Goal: Check status: Check status

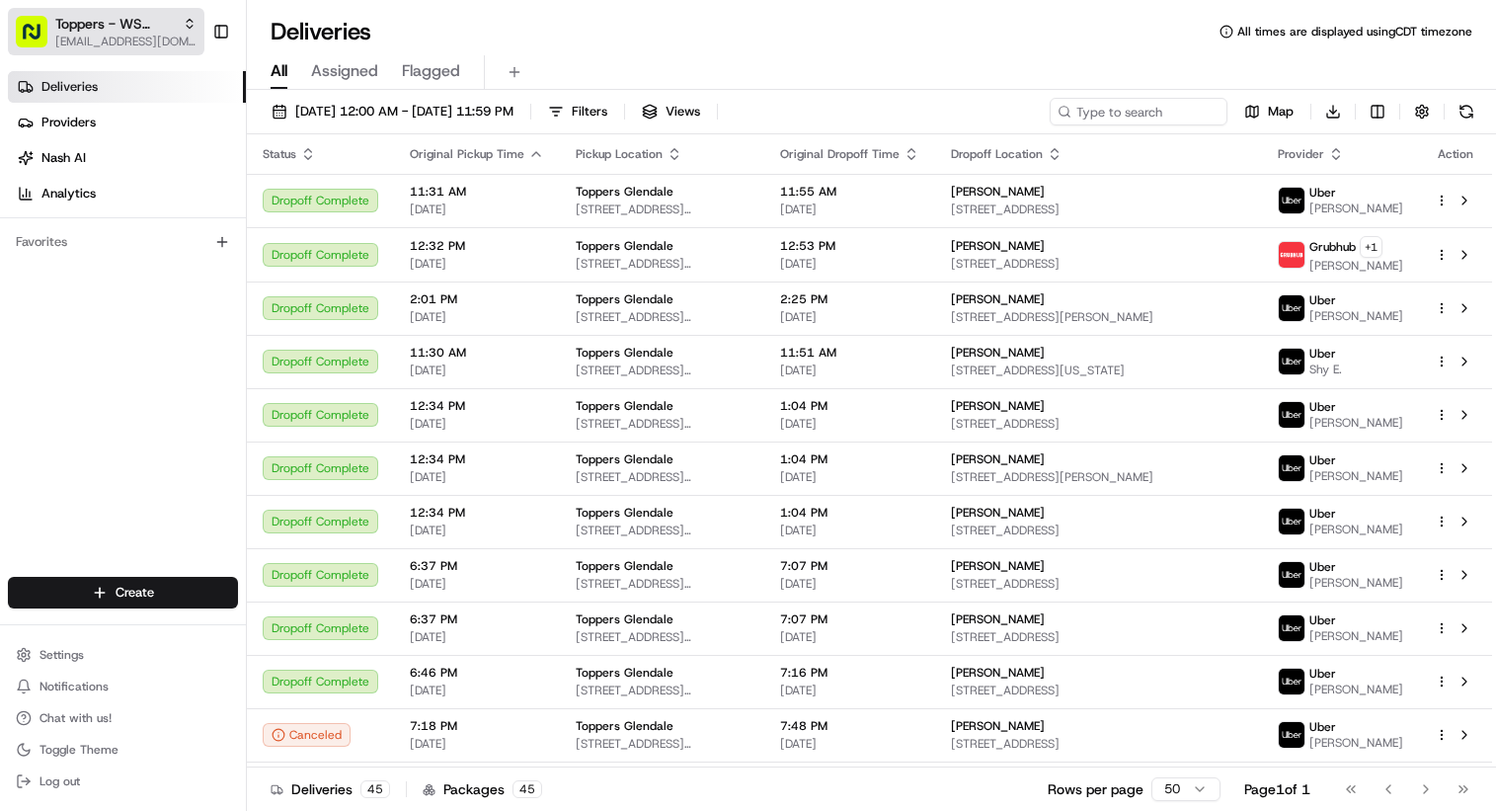
click at [109, 23] on span "Toppers - WS PIZZA LLC" at bounding box center [114, 24] width 119 height 20
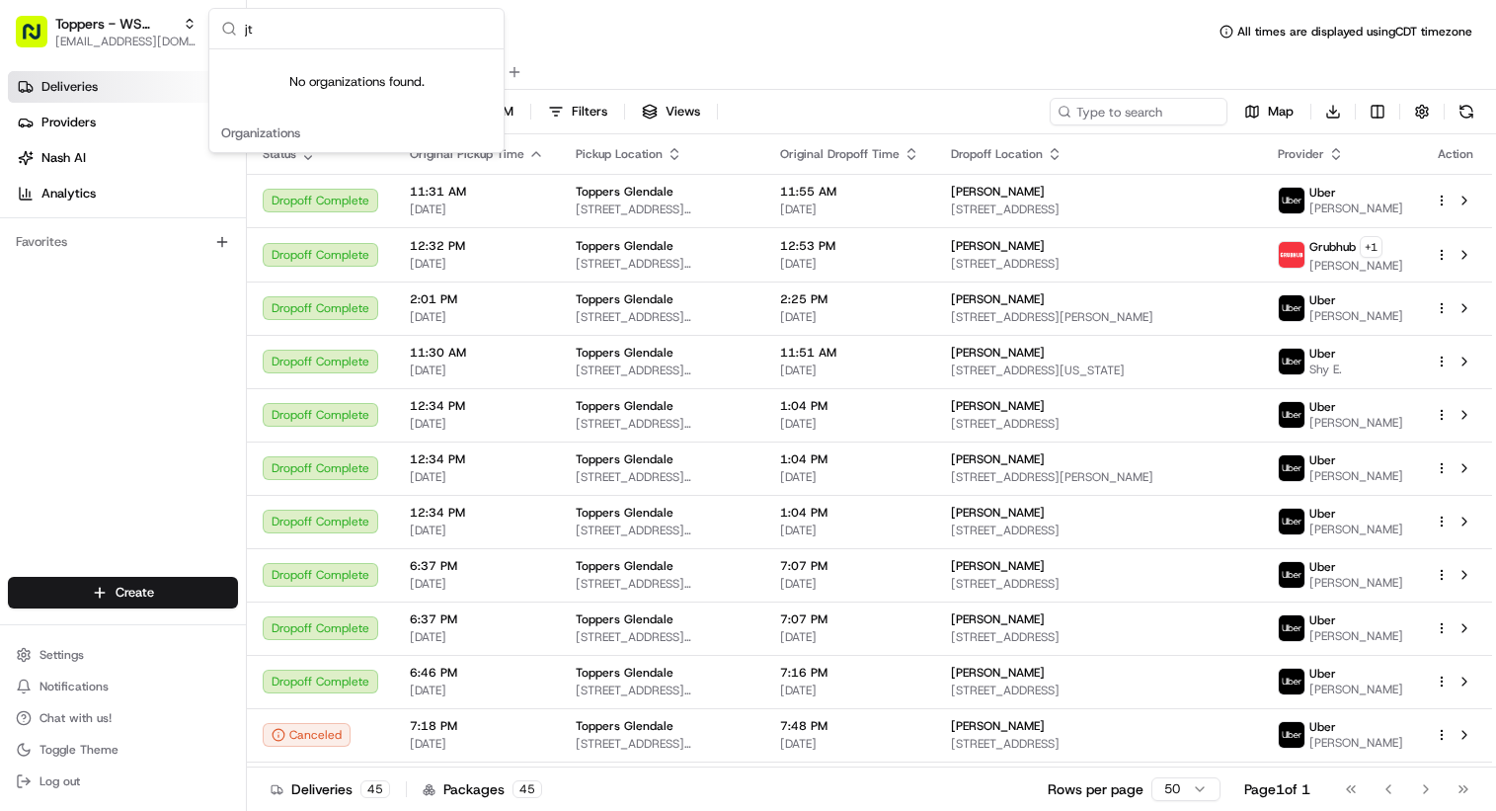
type input "j"
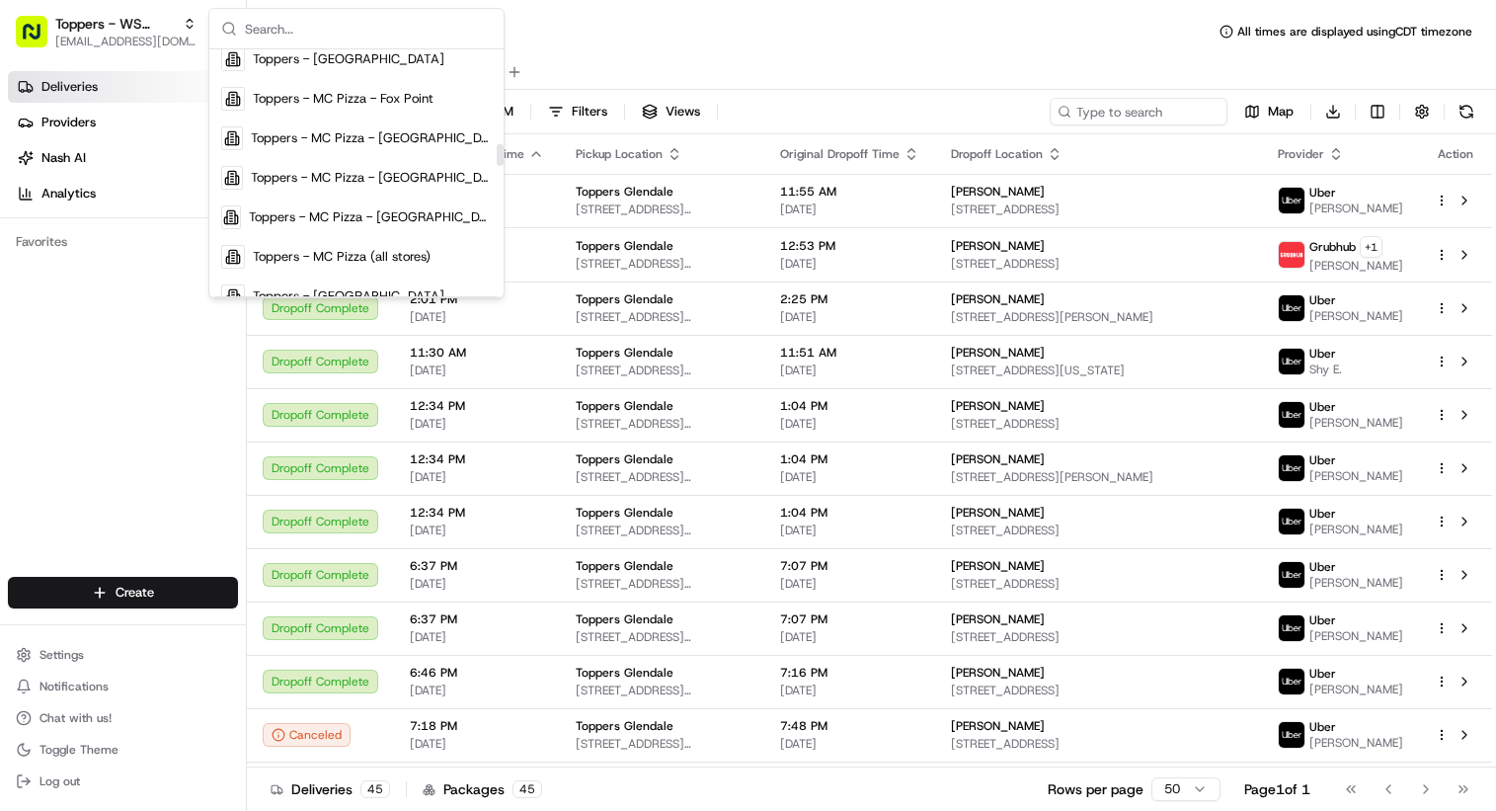
scroll to position [774, 0]
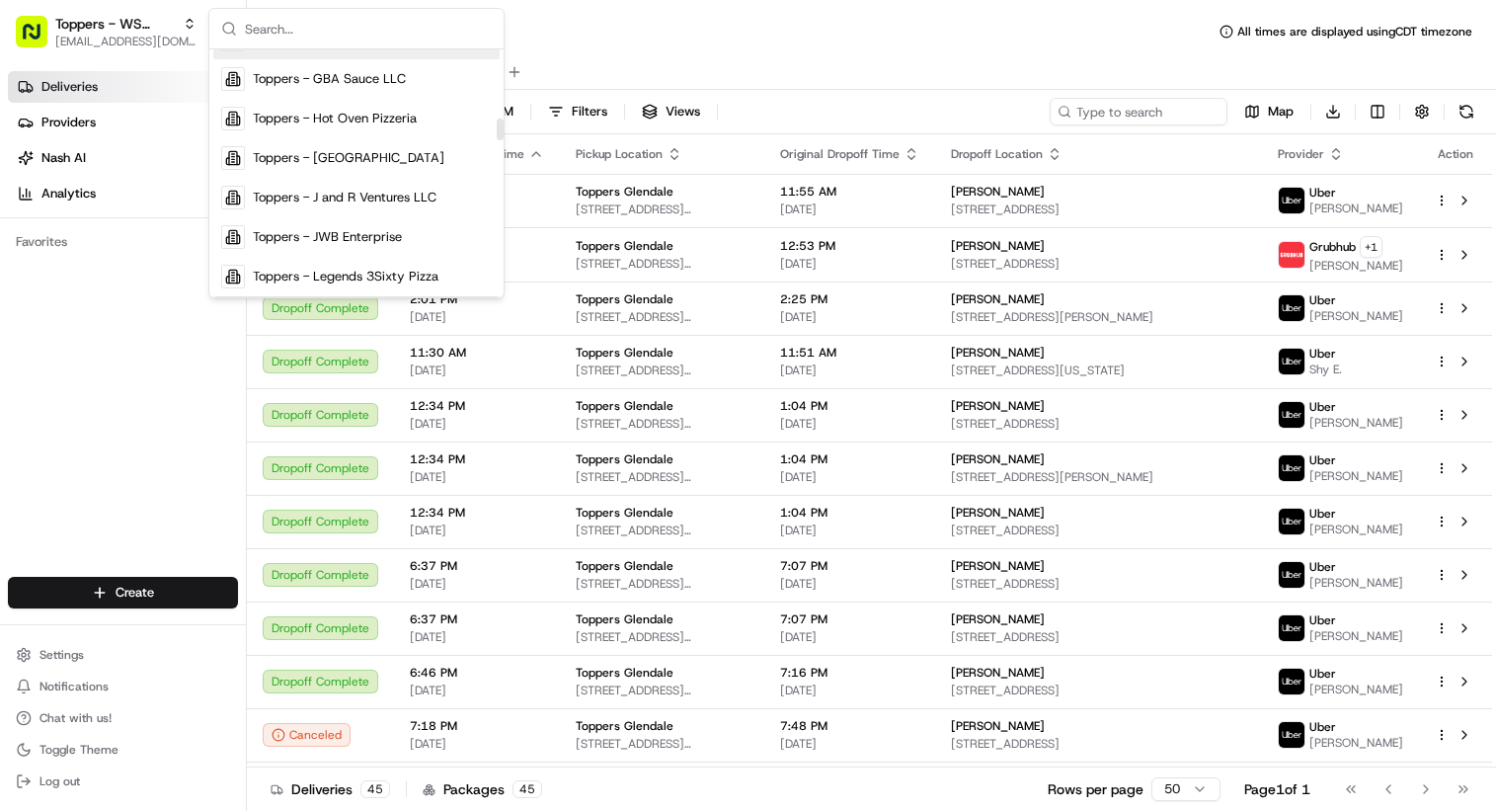
click at [294, 38] on input "text" at bounding box center [368, 28] width 247 height 39
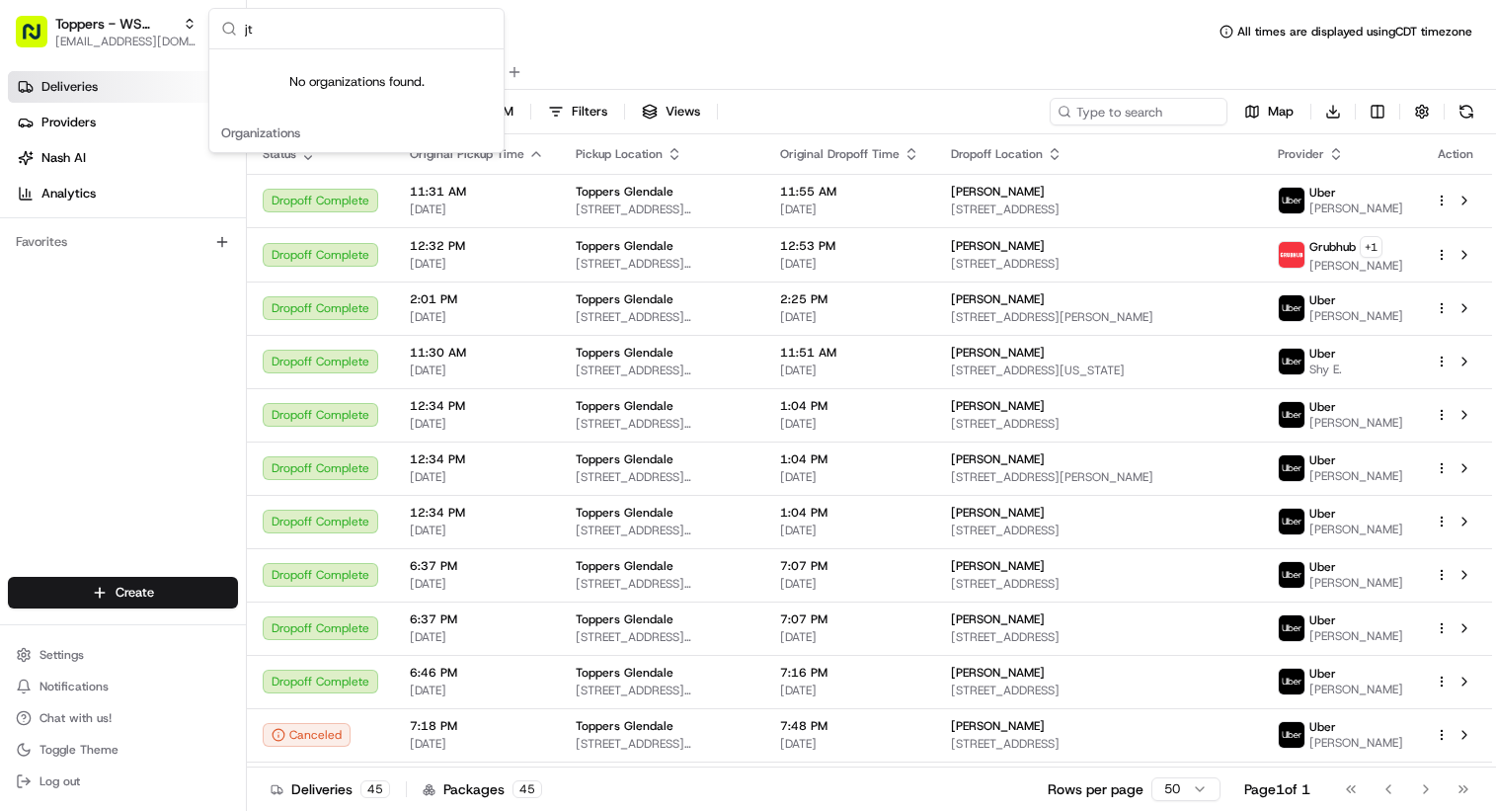
type input "j"
type input "2"
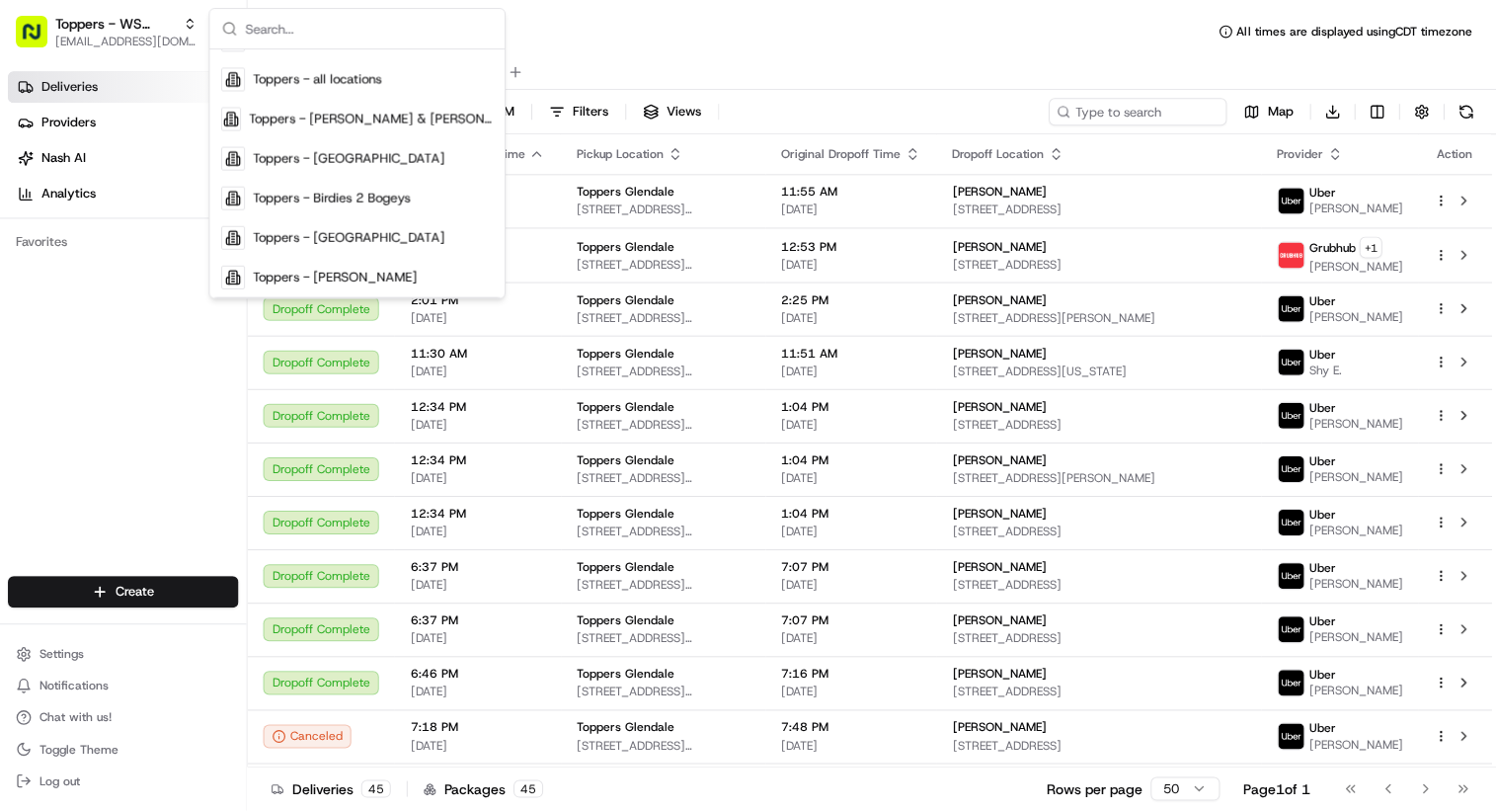
scroll to position [182, 0]
click at [1097, 19] on div "Deliveries All times are displayed using CDT timezone" at bounding box center [871, 32] width 1249 height 32
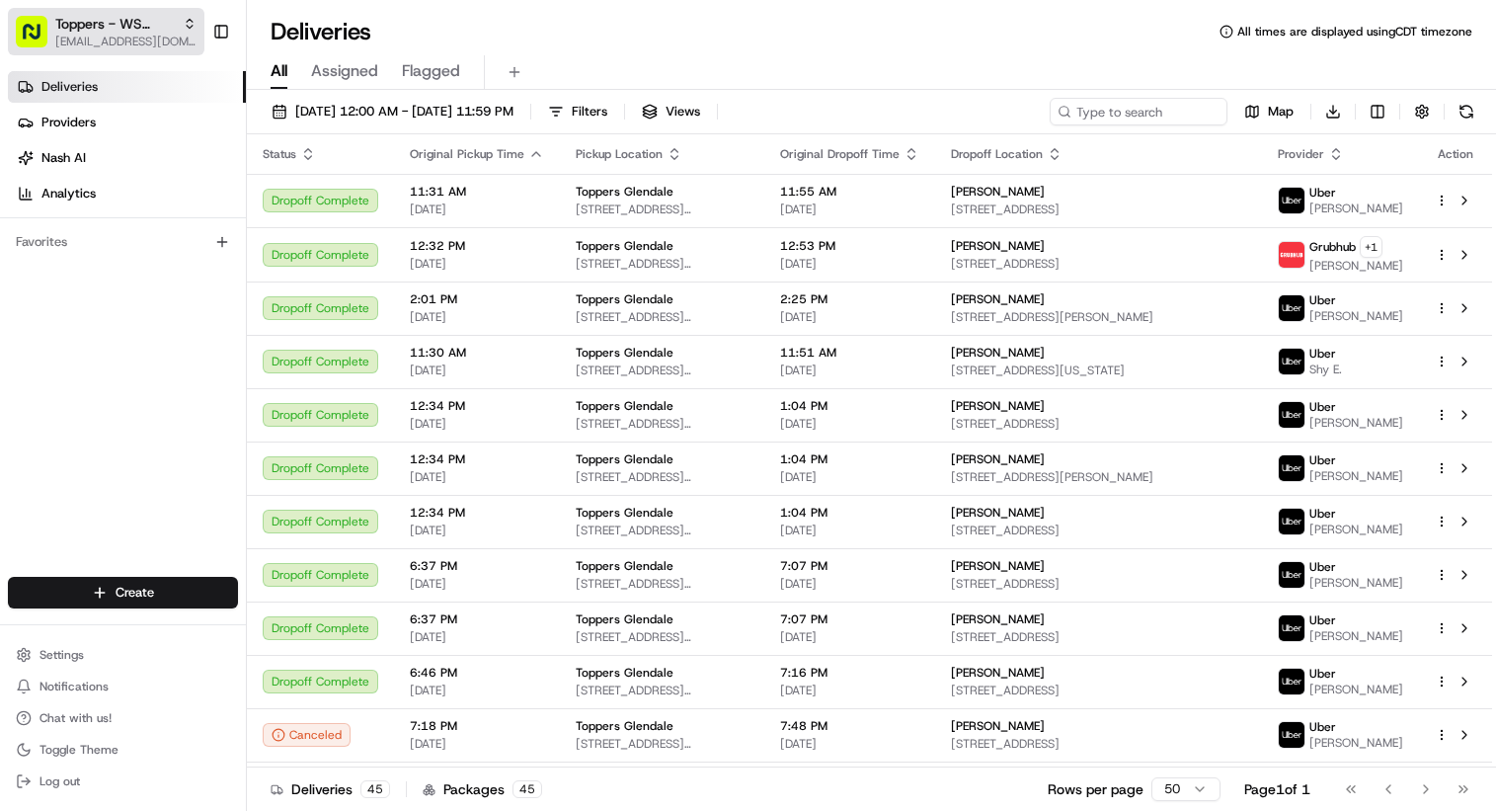
click at [89, 41] on span "[EMAIL_ADDRESS][DOMAIN_NAME]" at bounding box center [125, 42] width 141 height 16
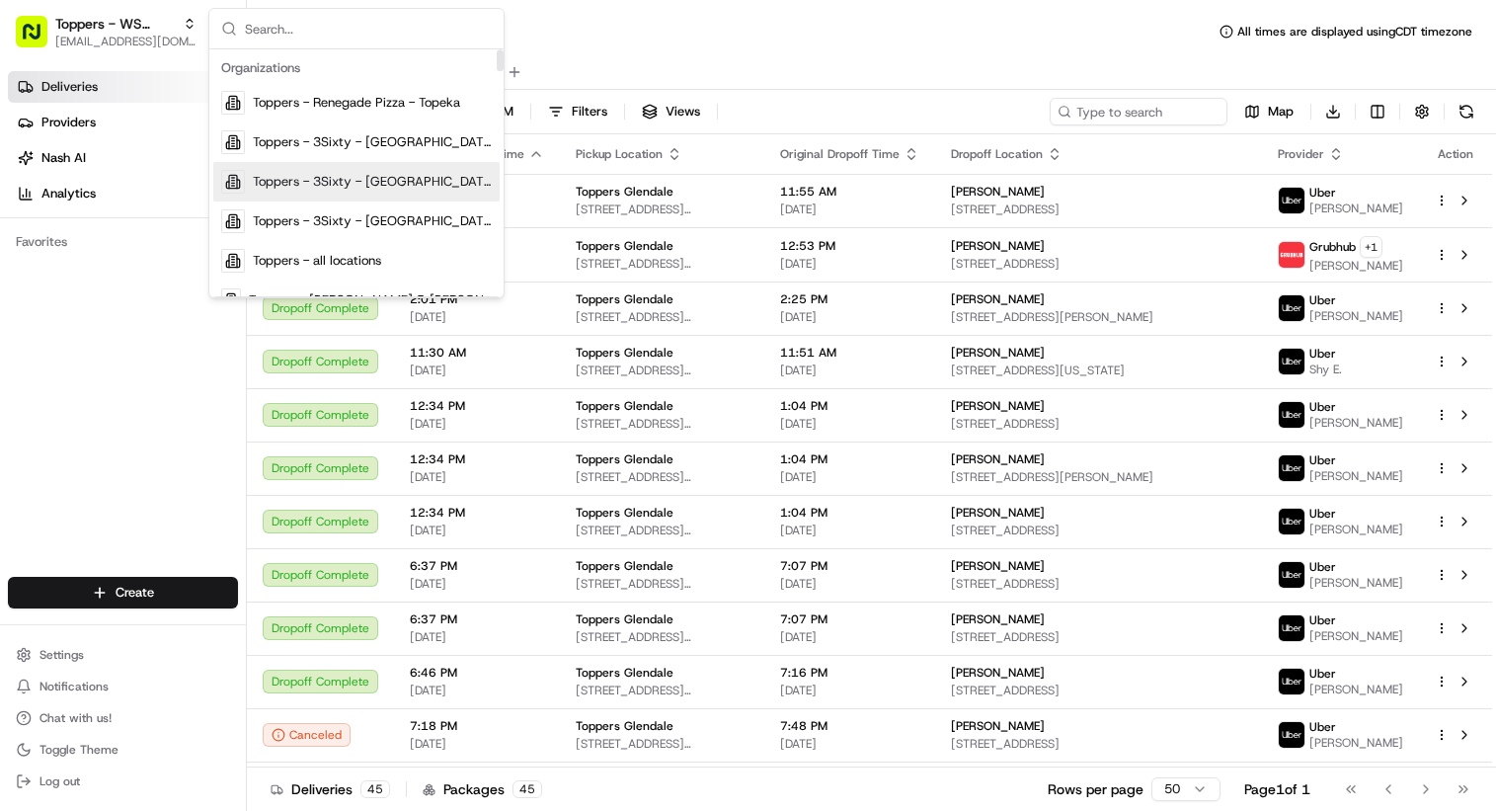
scroll to position [99, 0]
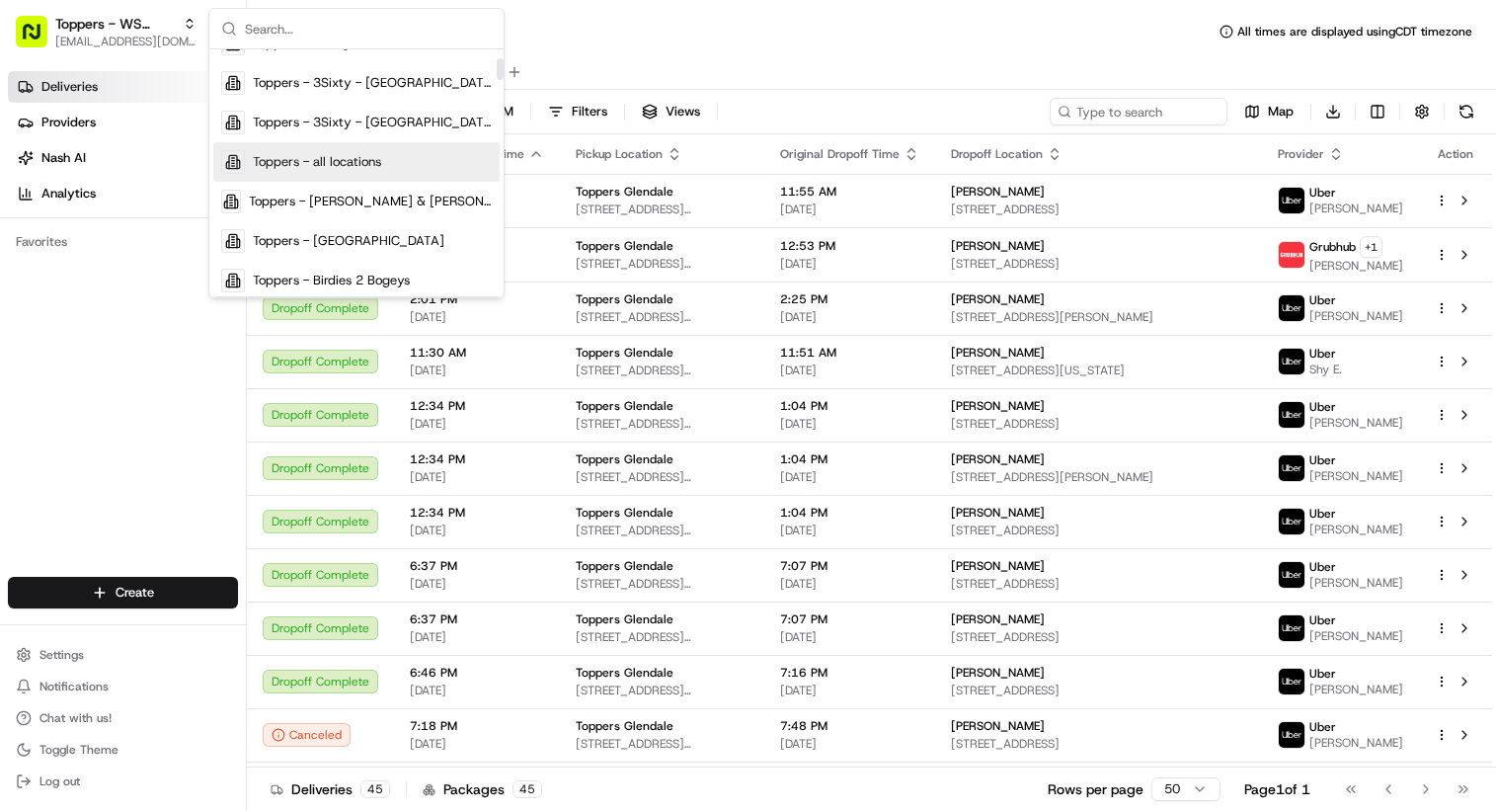
drag, startPoint x: 401, startPoint y: 160, endPoint x: 636, endPoint y: 58, distance: 256.1
click at [401, 160] on div "Toppers - all locations" at bounding box center [356, 161] width 286 height 39
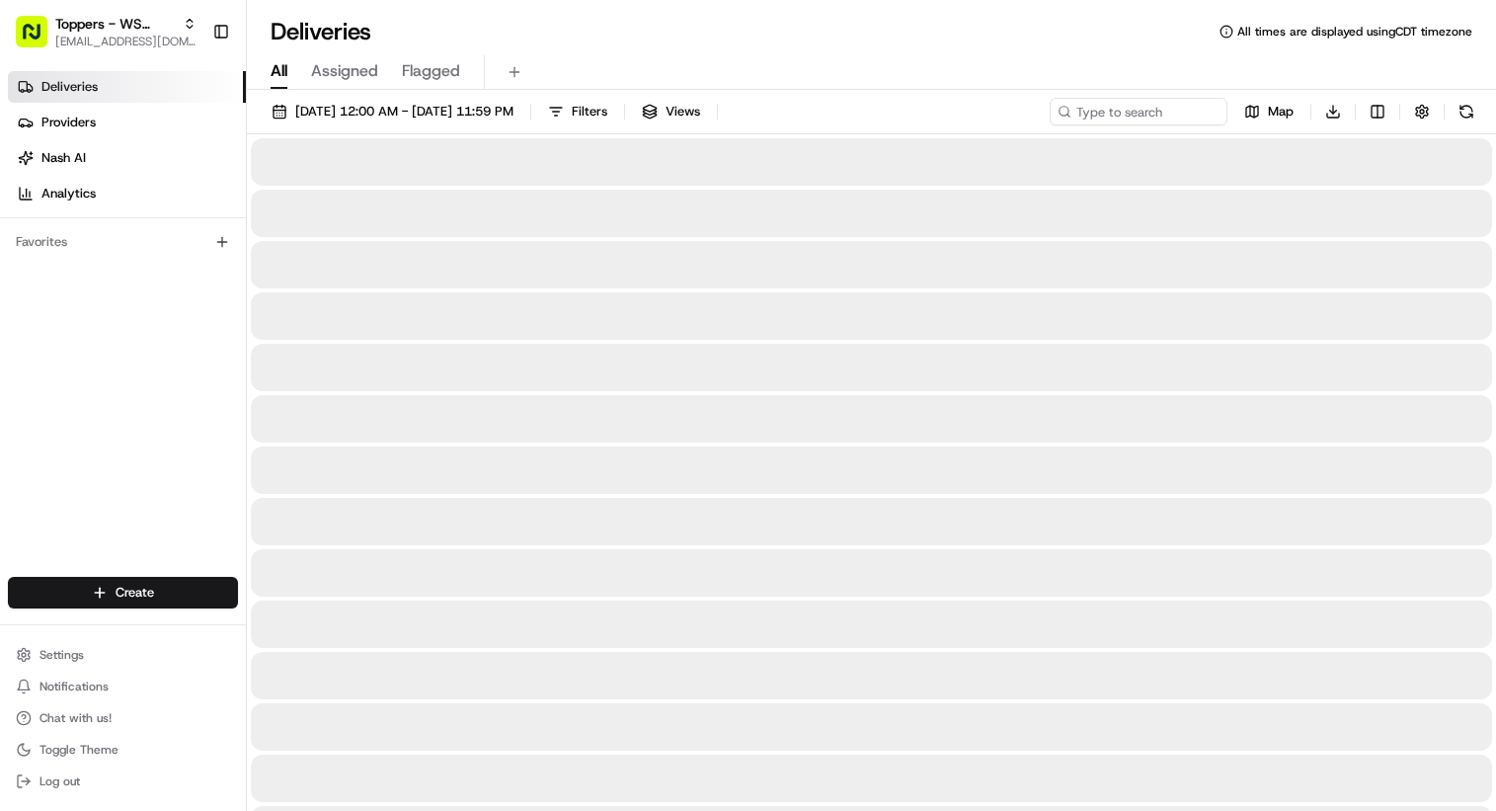
click at [660, 40] on div "Deliveries All times are displayed using CDT timezone" at bounding box center [871, 32] width 1249 height 32
click at [492, 108] on span "[DATE] 12:00 AM - [DATE] 11:59 PM" at bounding box center [404, 112] width 218 height 18
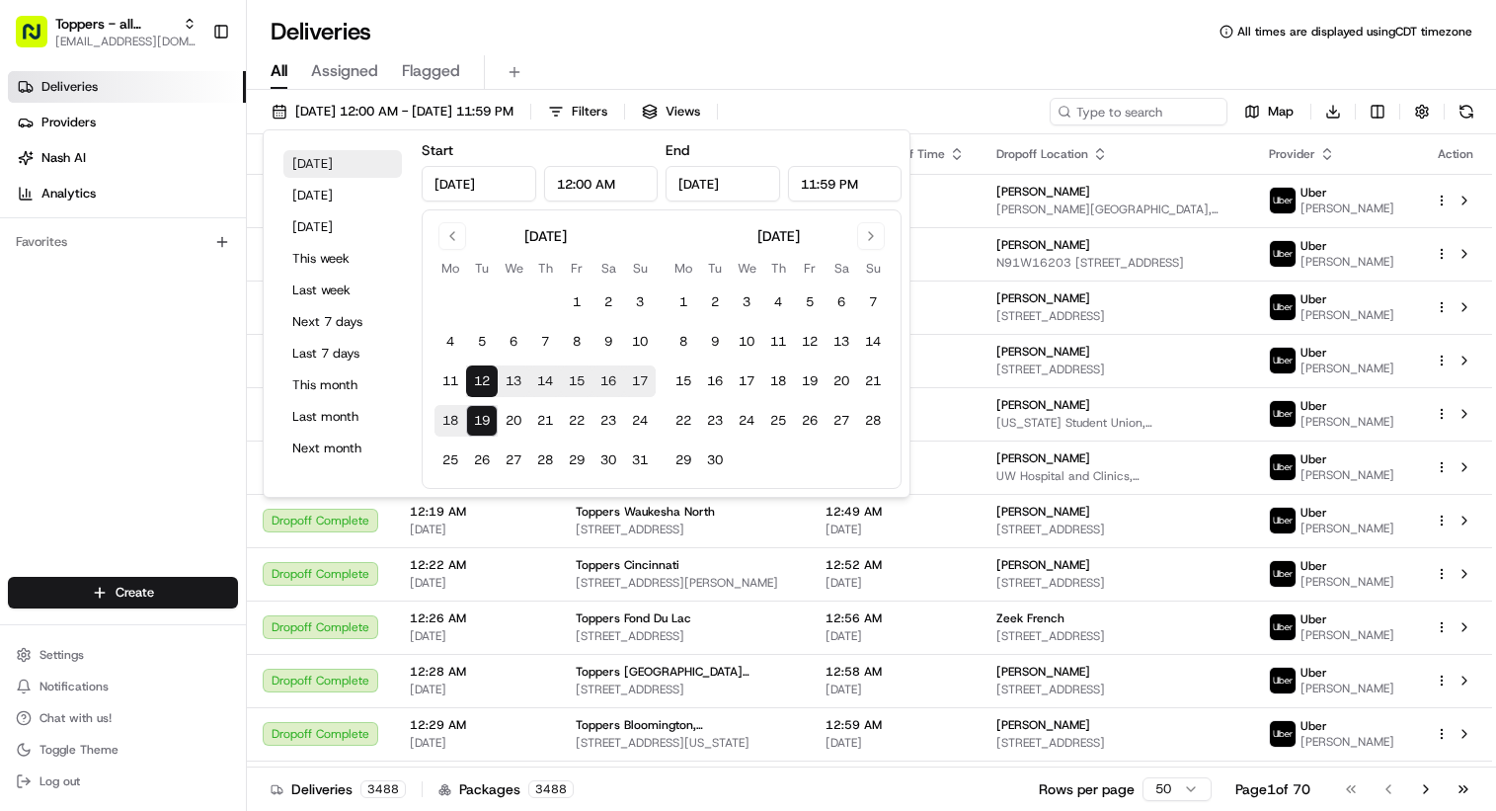
click at [337, 170] on button "[DATE]" at bounding box center [342, 164] width 118 height 28
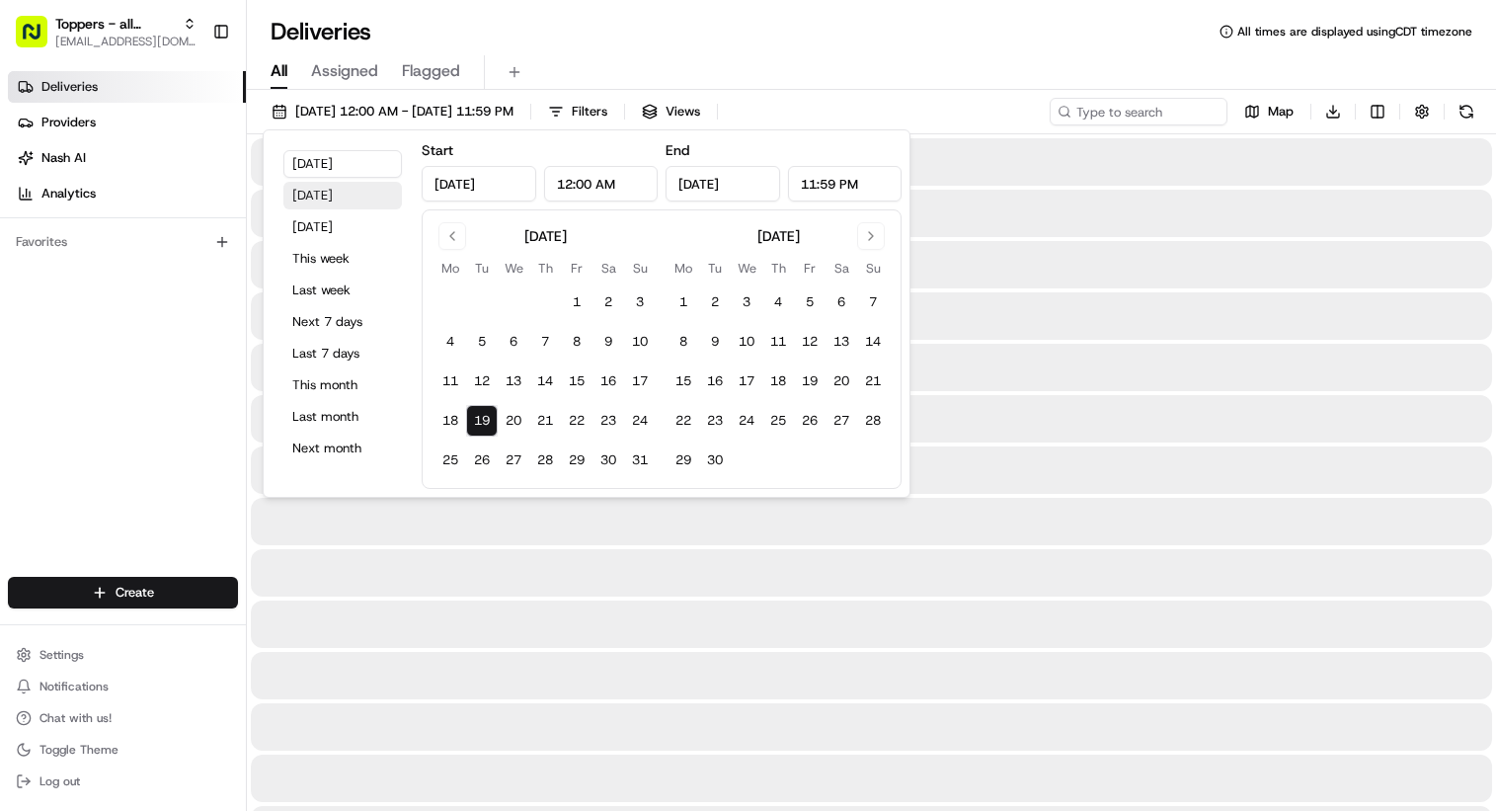
click at [326, 203] on button "[DATE]" at bounding box center [342, 196] width 118 height 28
type input "[DATE]"
click at [472, 424] on button "19" at bounding box center [482, 421] width 32 height 32
type input "[DATE]"
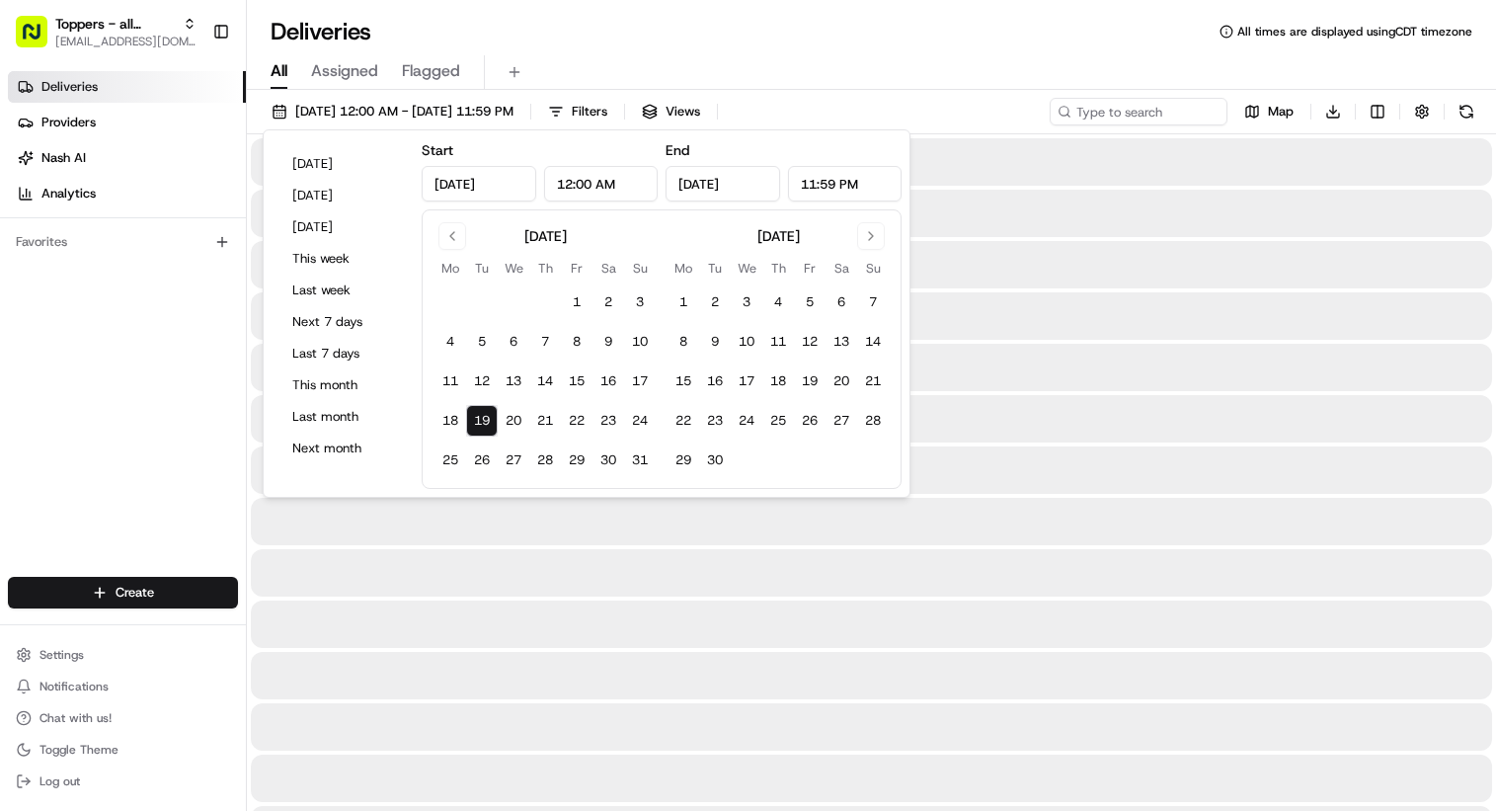
type input "[DATE]"
click at [432, 419] on div "[DATE] Mo Tu We Th Fr Sa Su 1 2 3 4 5 6 7 8 9 10 11 12 13 14 15 16 17 18 19 20 …" at bounding box center [662, 348] width 480 height 279
click at [445, 421] on button "18" at bounding box center [450, 421] width 32 height 32
type input "[DATE]"
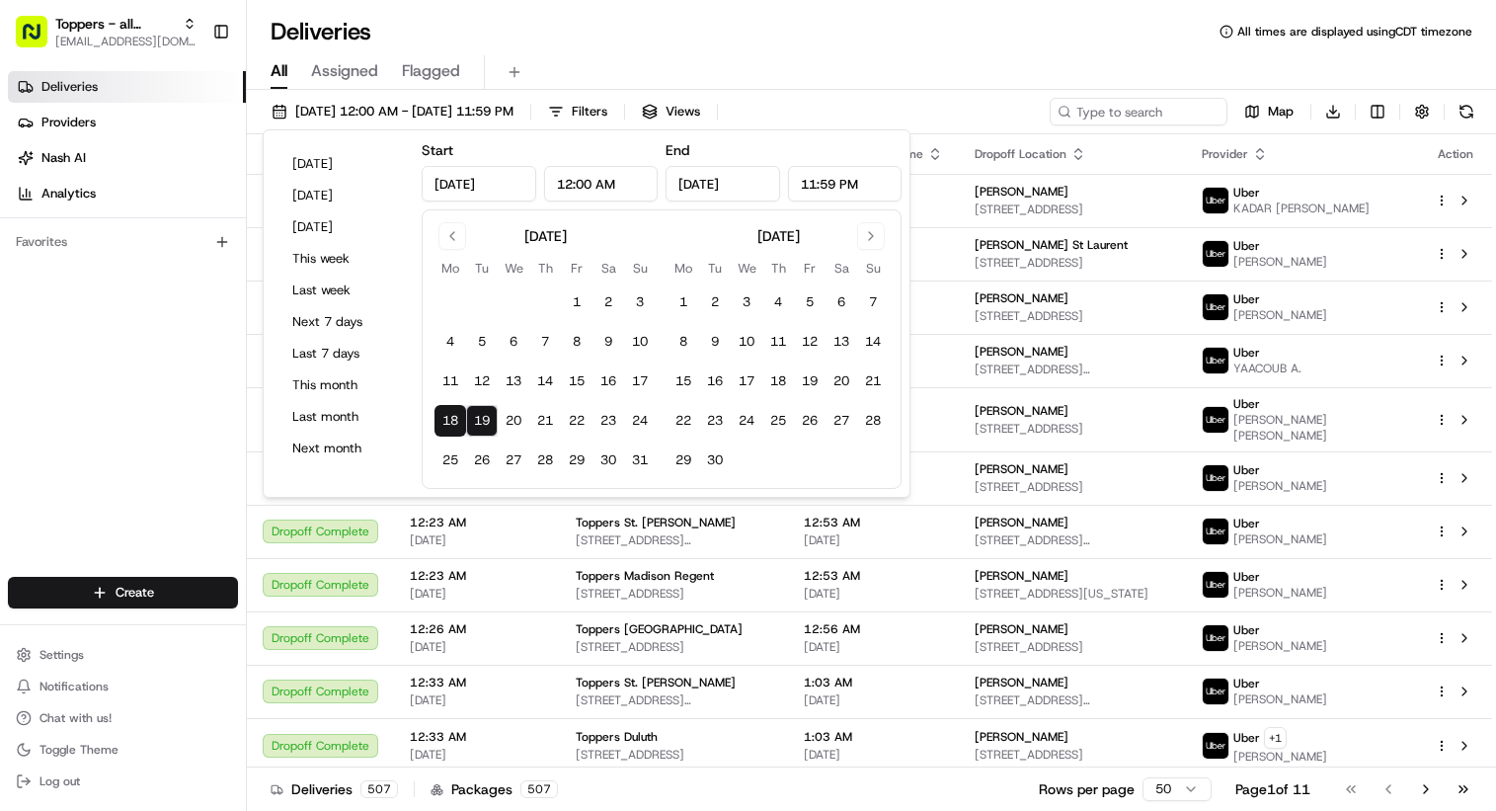
click at [741, 31] on div "Deliveries All times are displayed using CDT timezone" at bounding box center [871, 32] width 1249 height 32
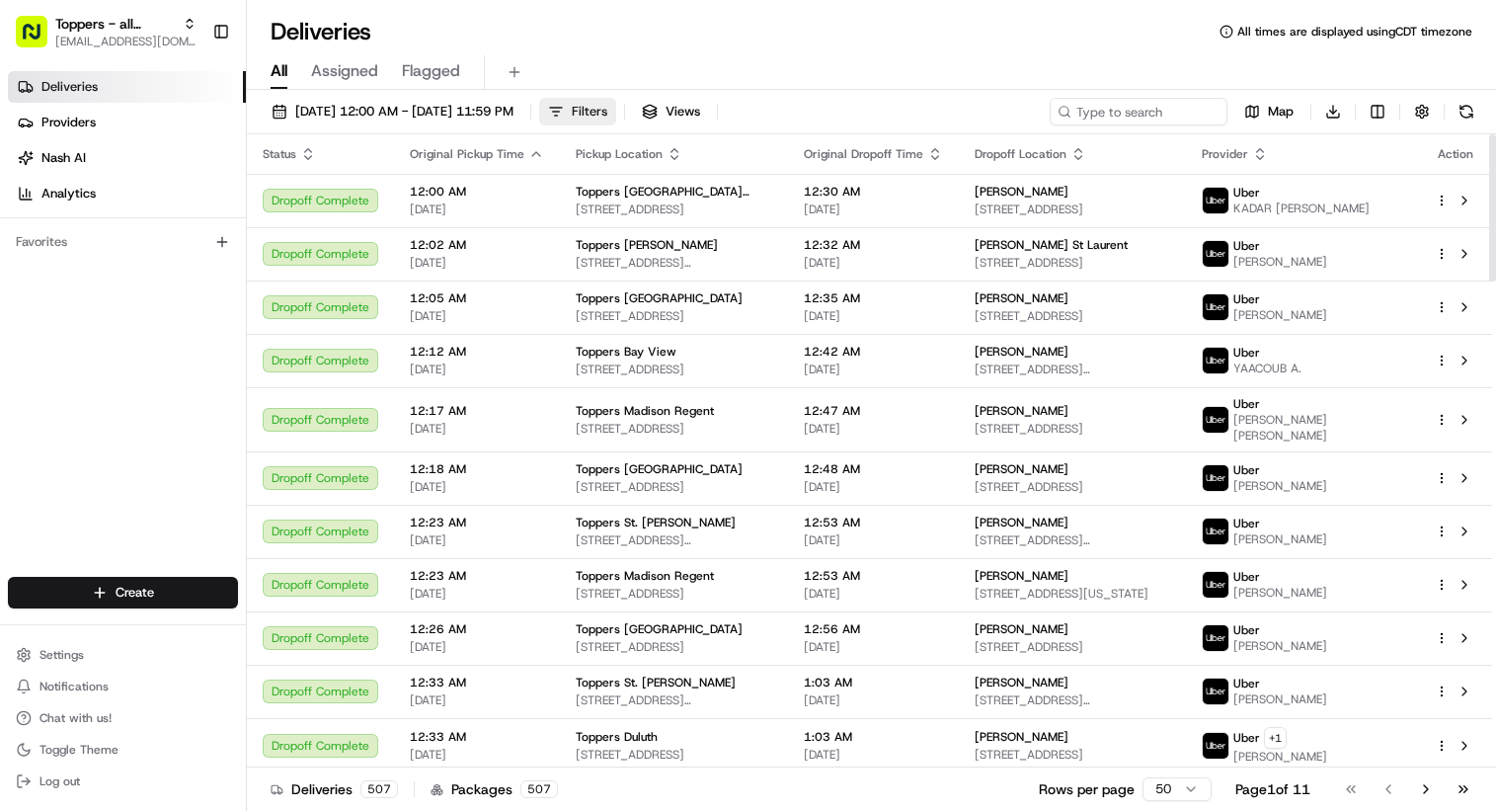
click at [607, 111] on span "Filters" at bounding box center [590, 112] width 36 height 18
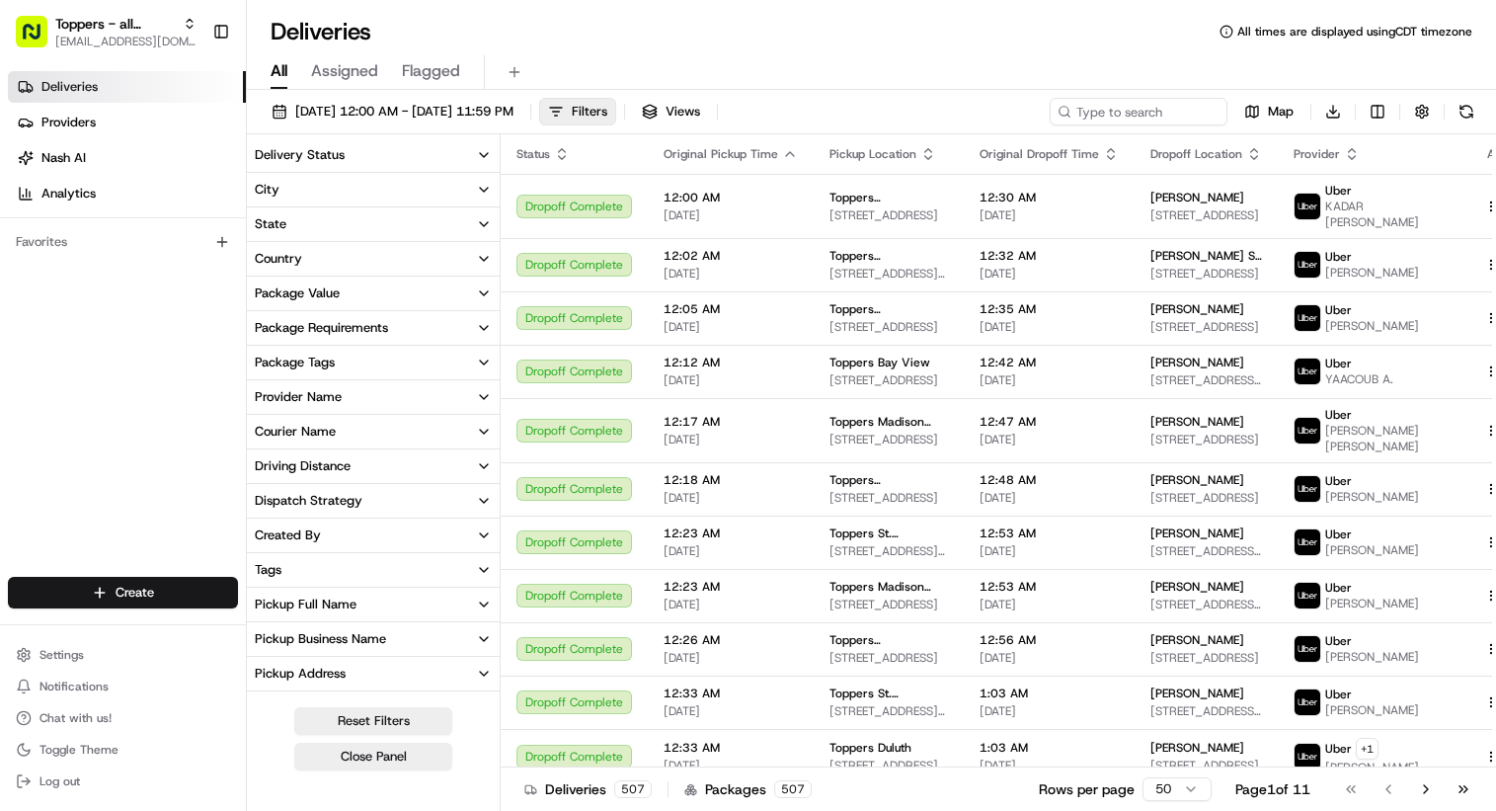
click at [387, 402] on button "Provider Name" at bounding box center [373, 397] width 253 height 34
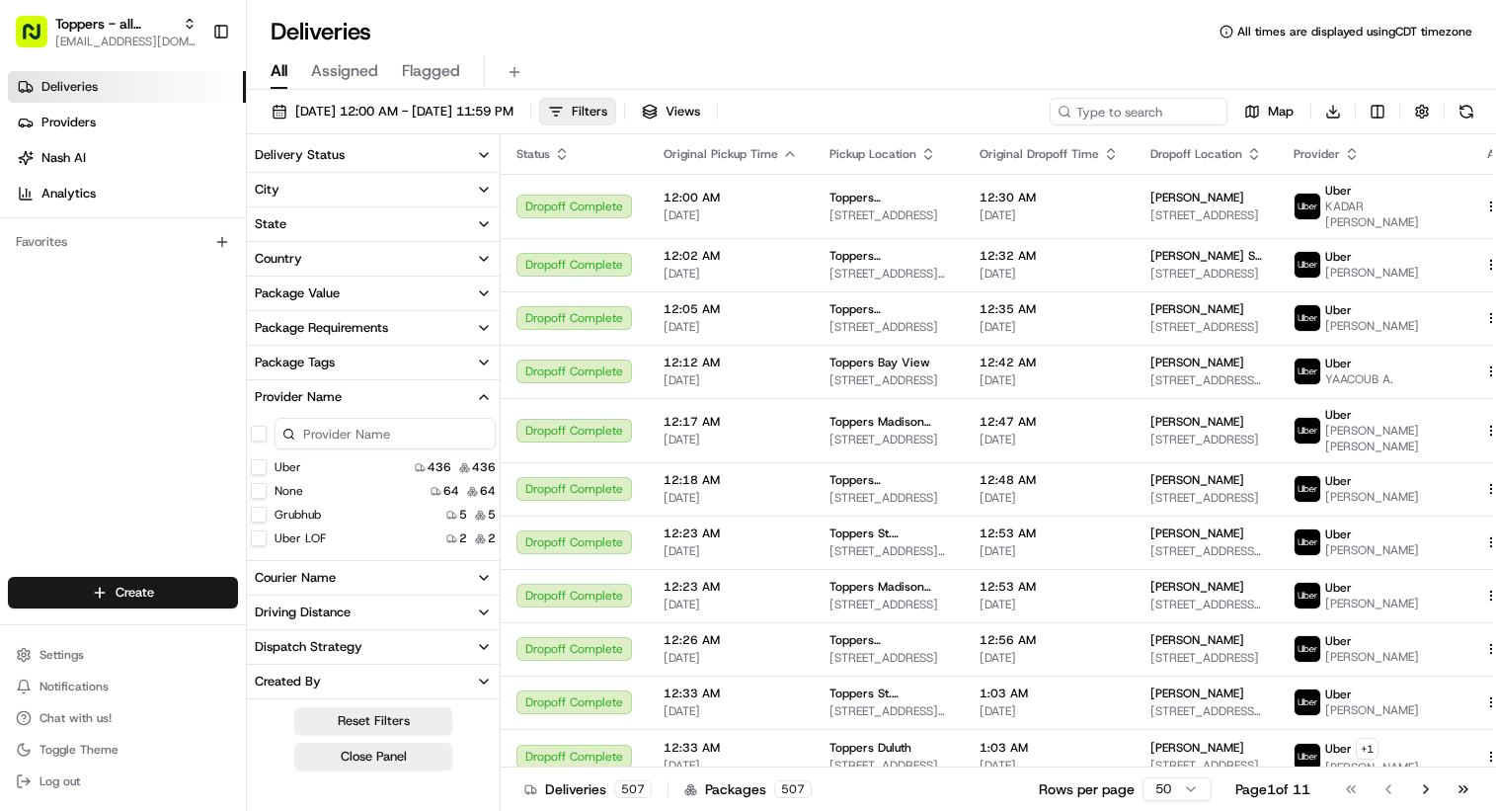
click at [261, 541] on LOF "Uber LOF" at bounding box center [259, 538] width 16 height 16
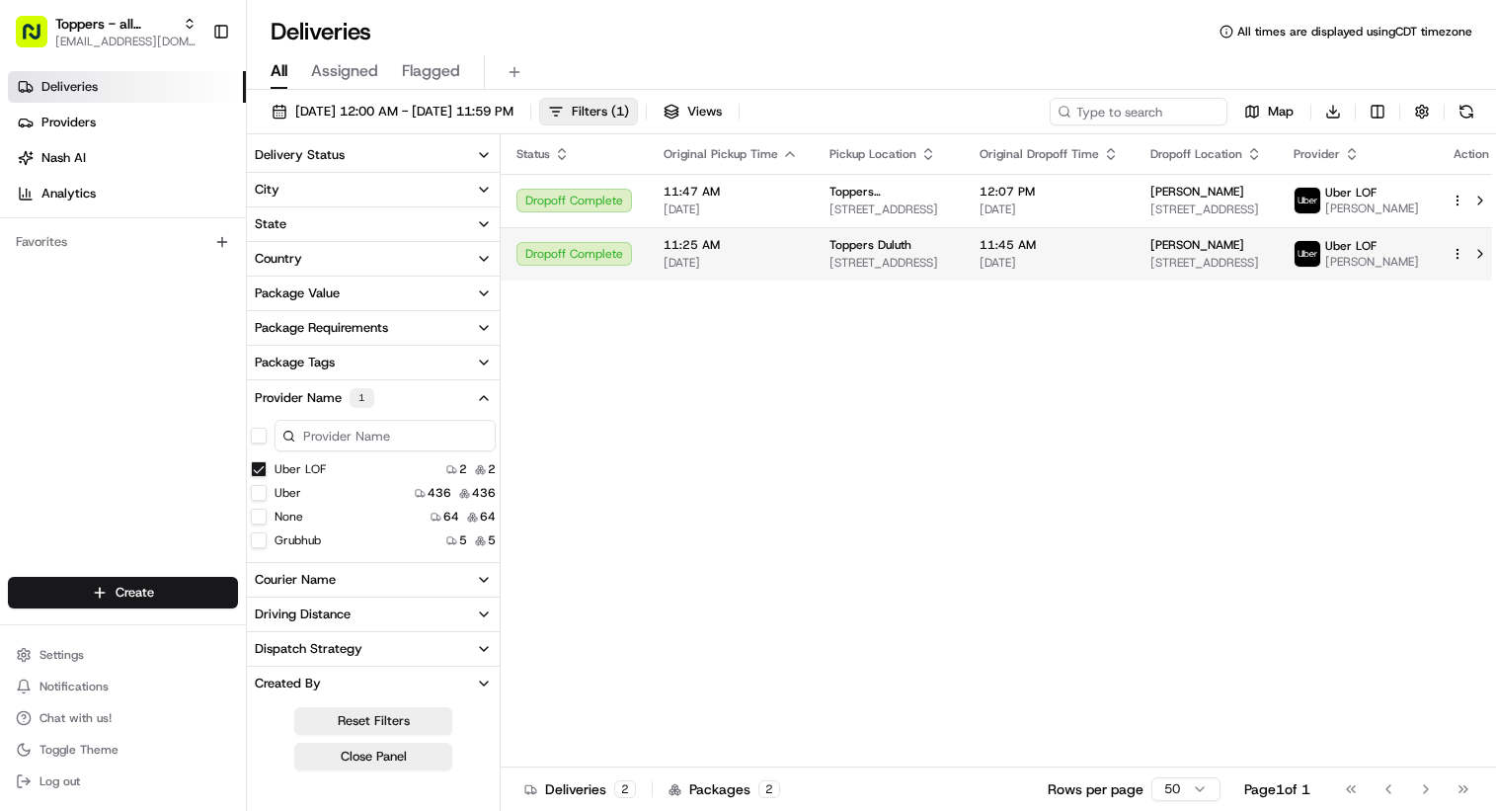
click at [776, 271] on div "11:25 AM [DATE]" at bounding box center [731, 254] width 134 height 34
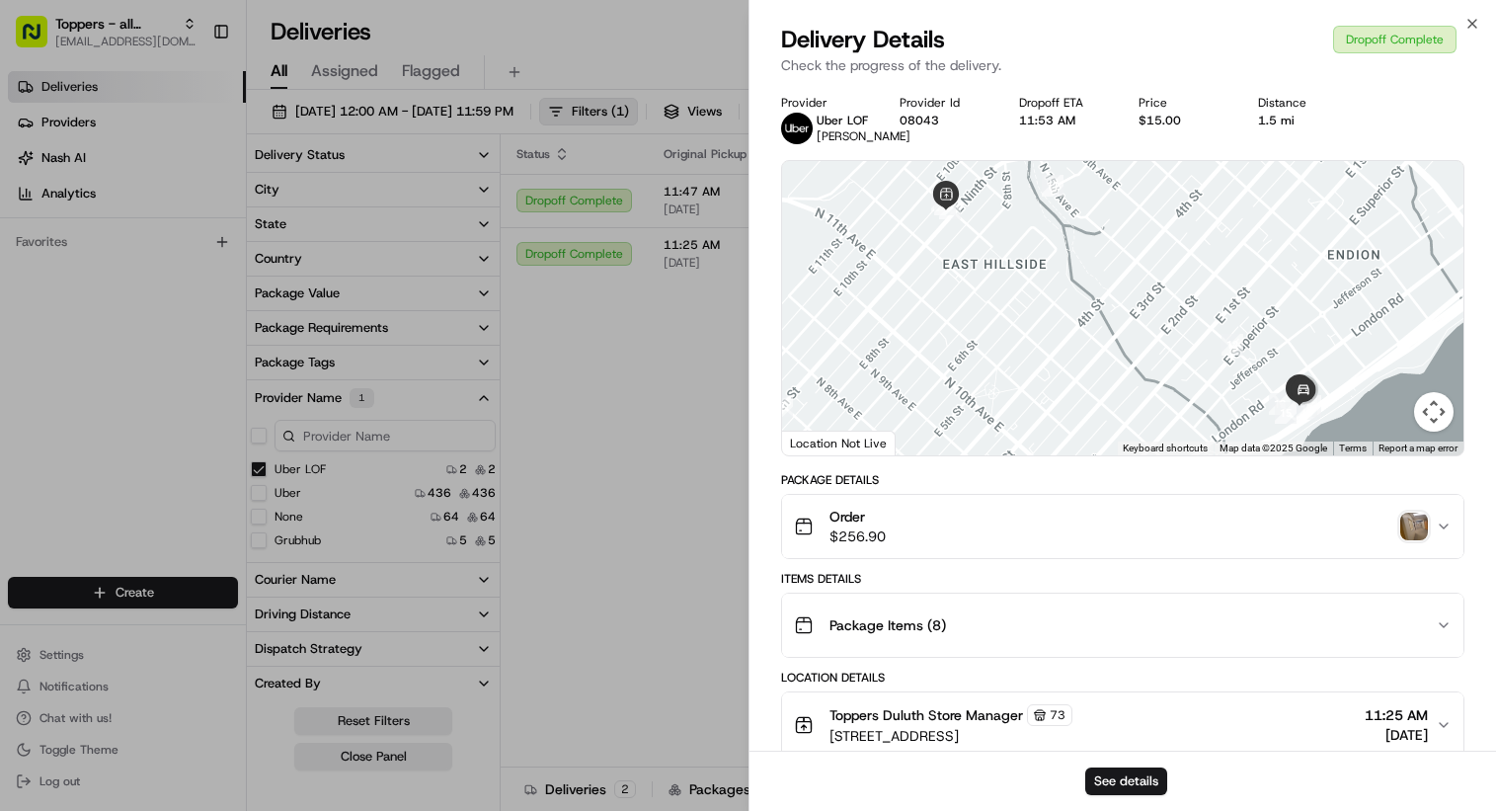
click at [1403, 540] on img "button" at bounding box center [1414, 526] width 28 height 28
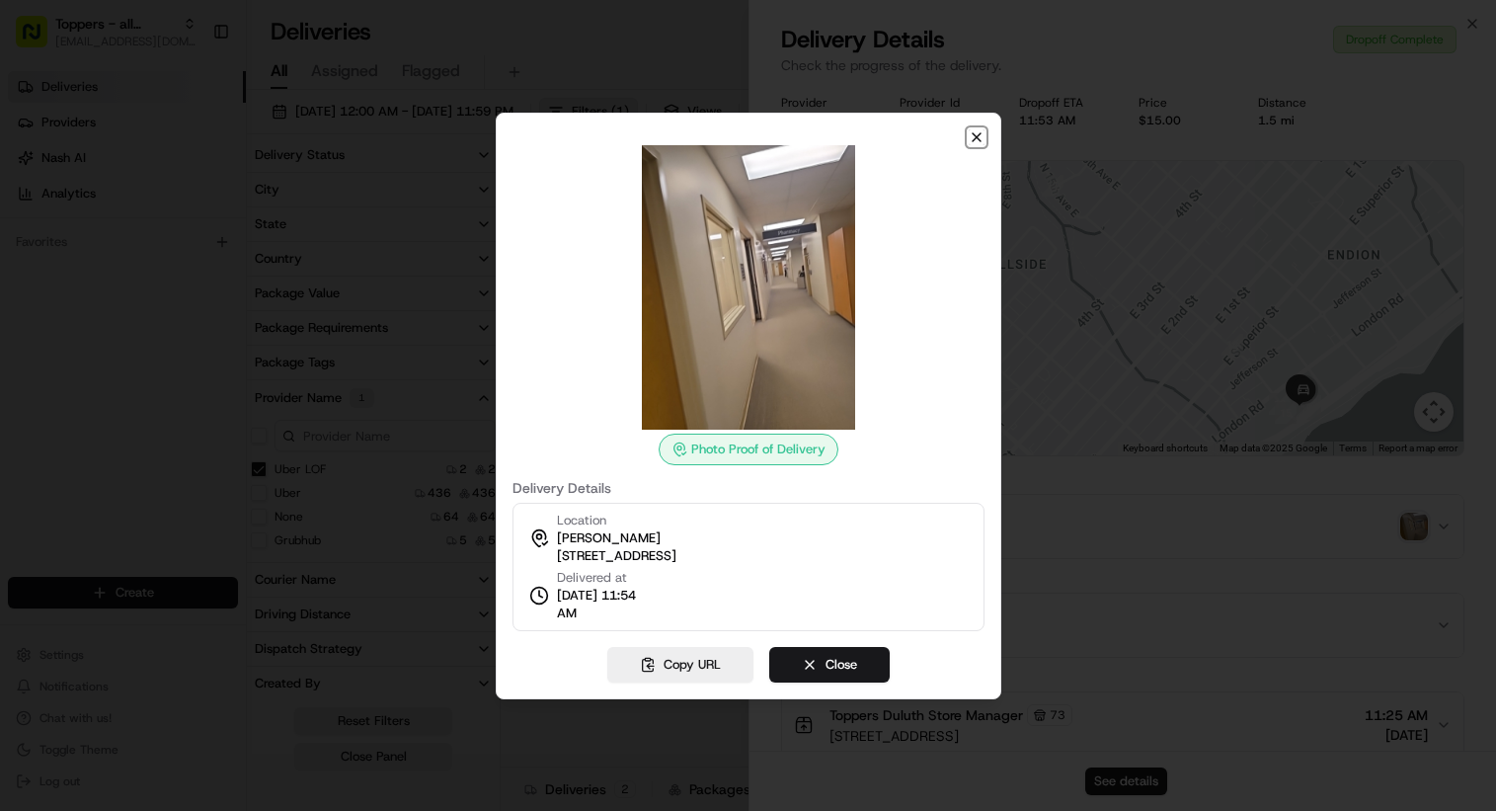
click at [980, 133] on icon "button" at bounding box center [977, 137] width 8 height 8
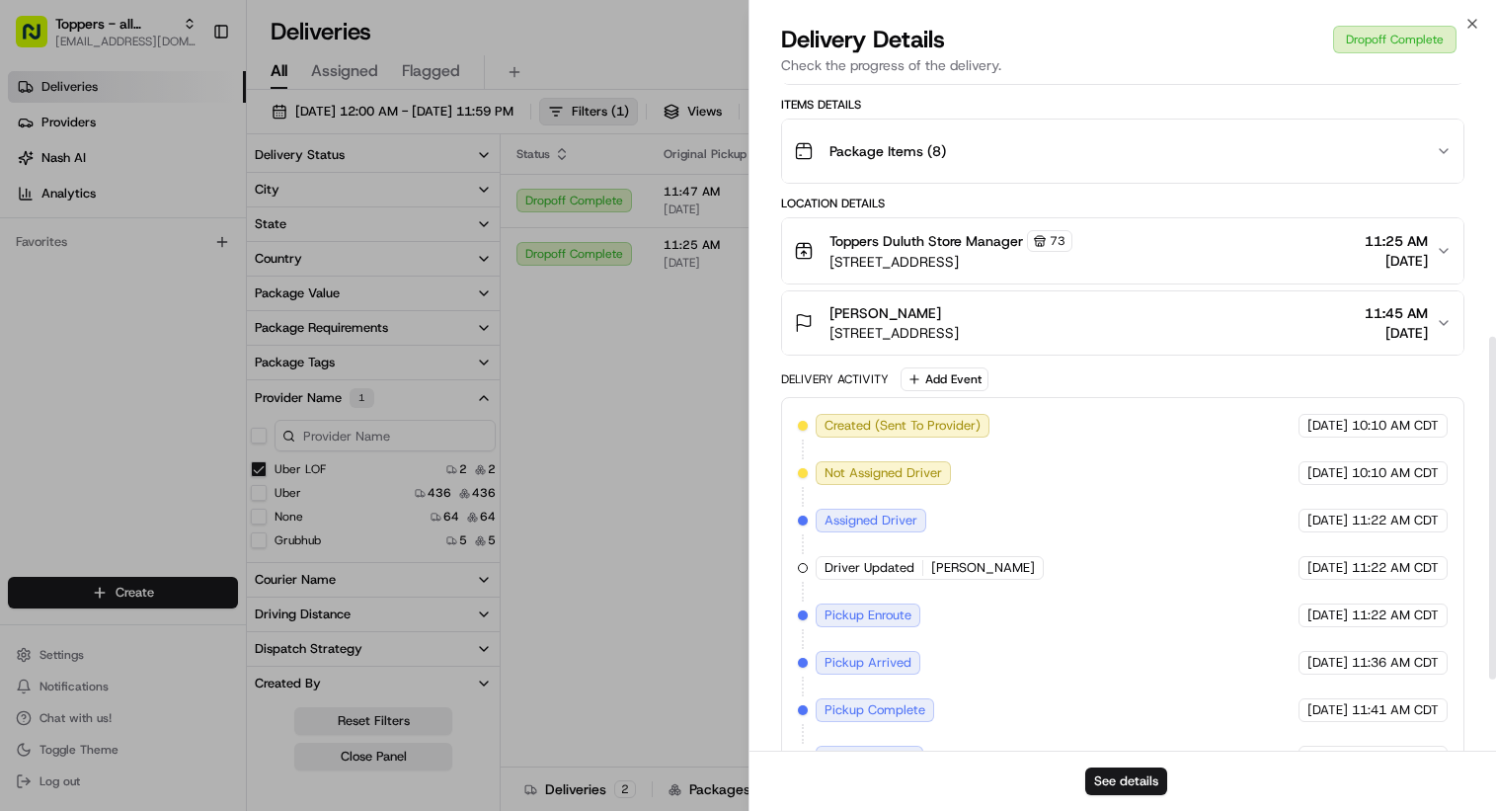
scroll to position [494, 0]
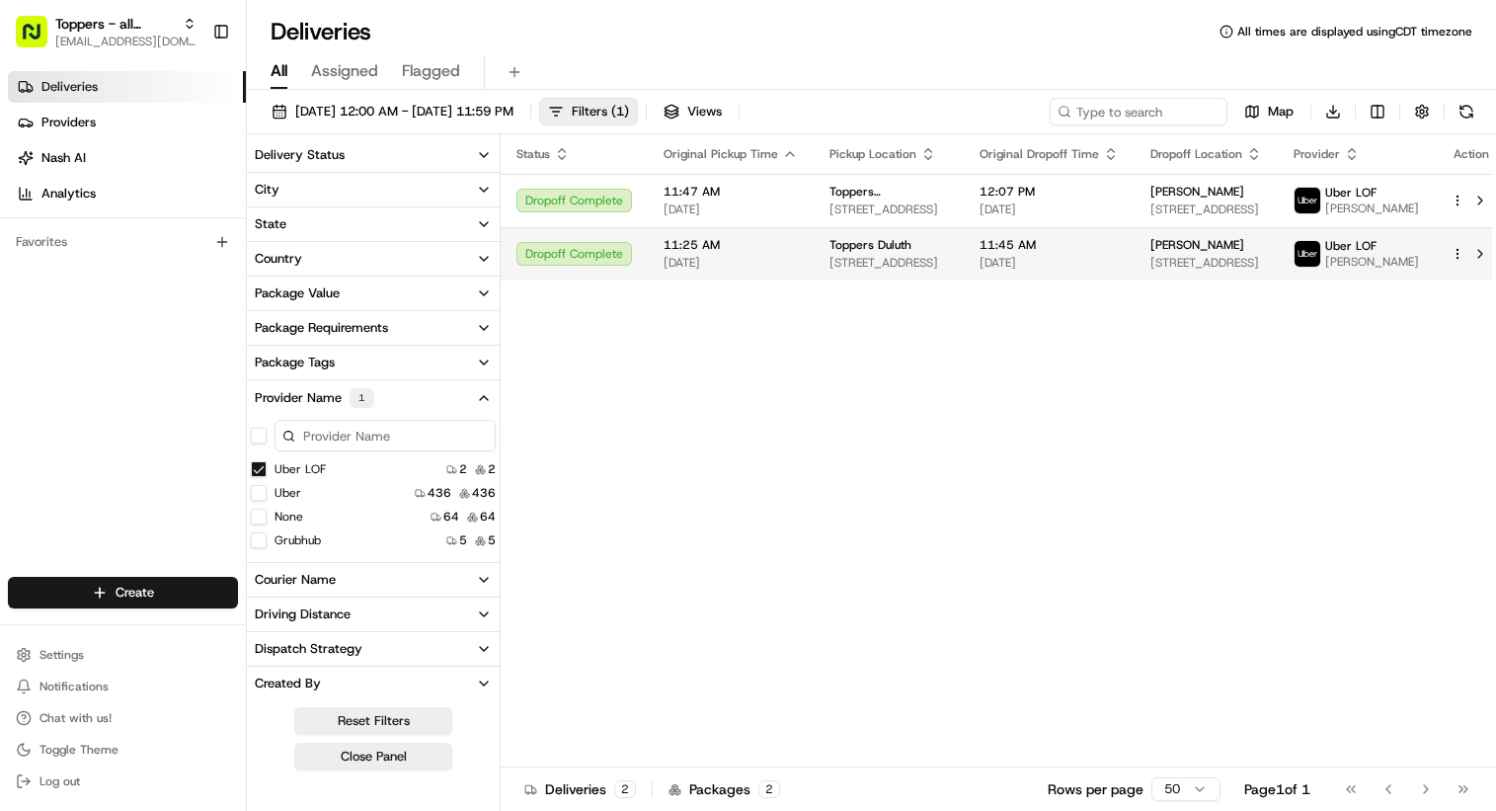
click at [784, 269] on div "11:25 AM [DATE]" at bounding box center [731, 254] width 134 height 34
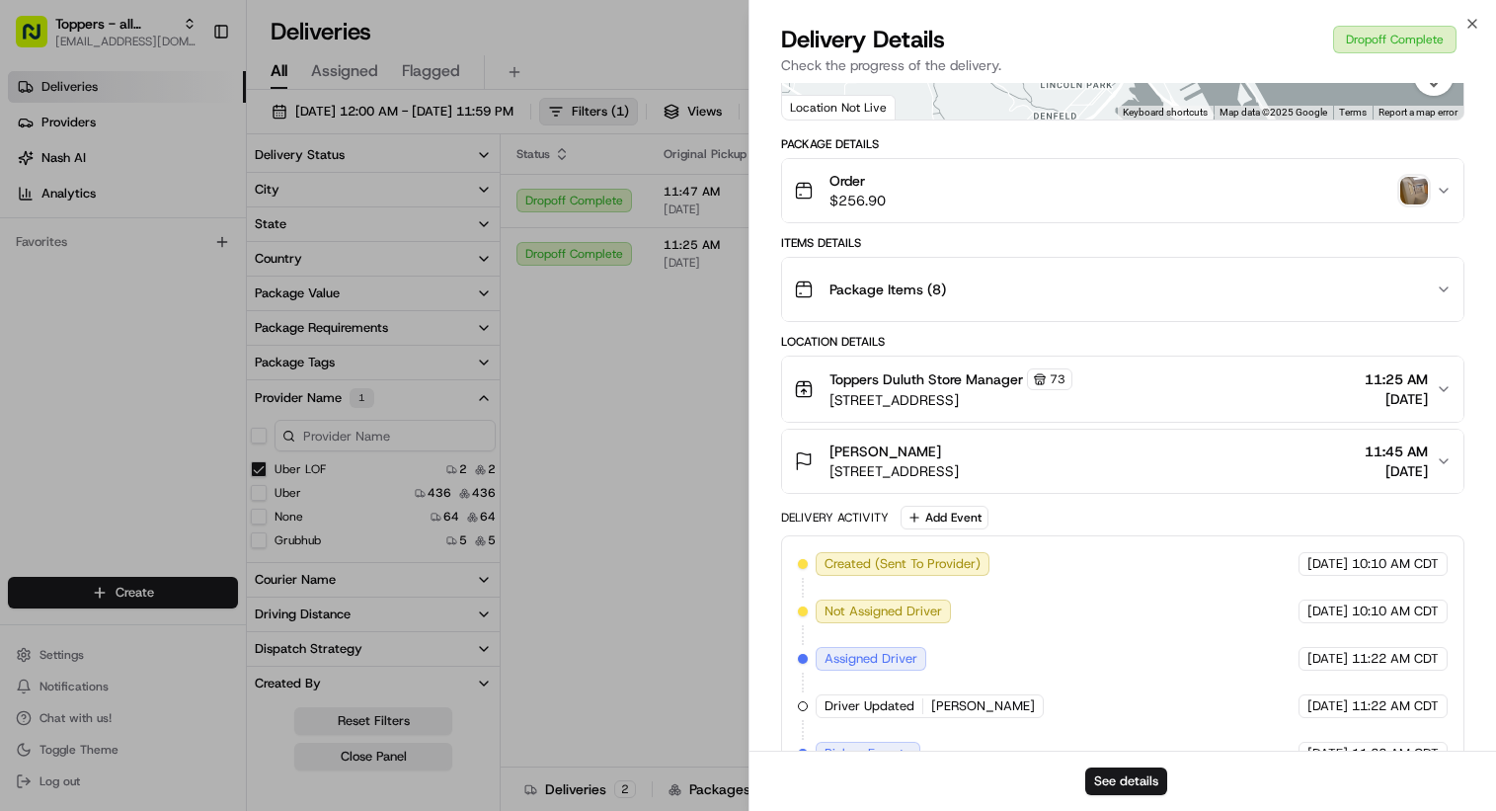
scroll to position [39, 0]
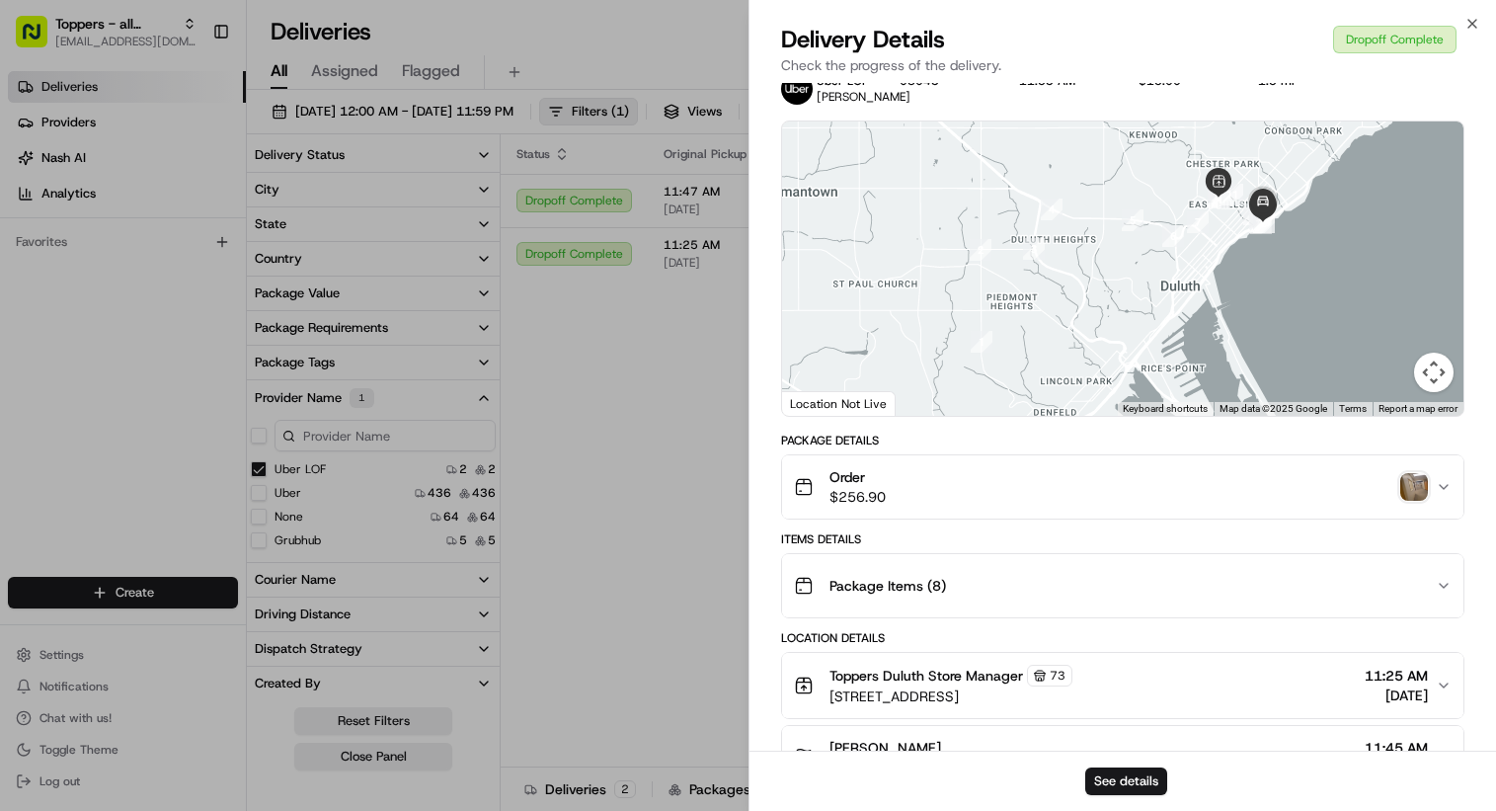
click at [1246, 507] on div "Order $256.90" at bounding box center [1115, 486] width 643 height 39
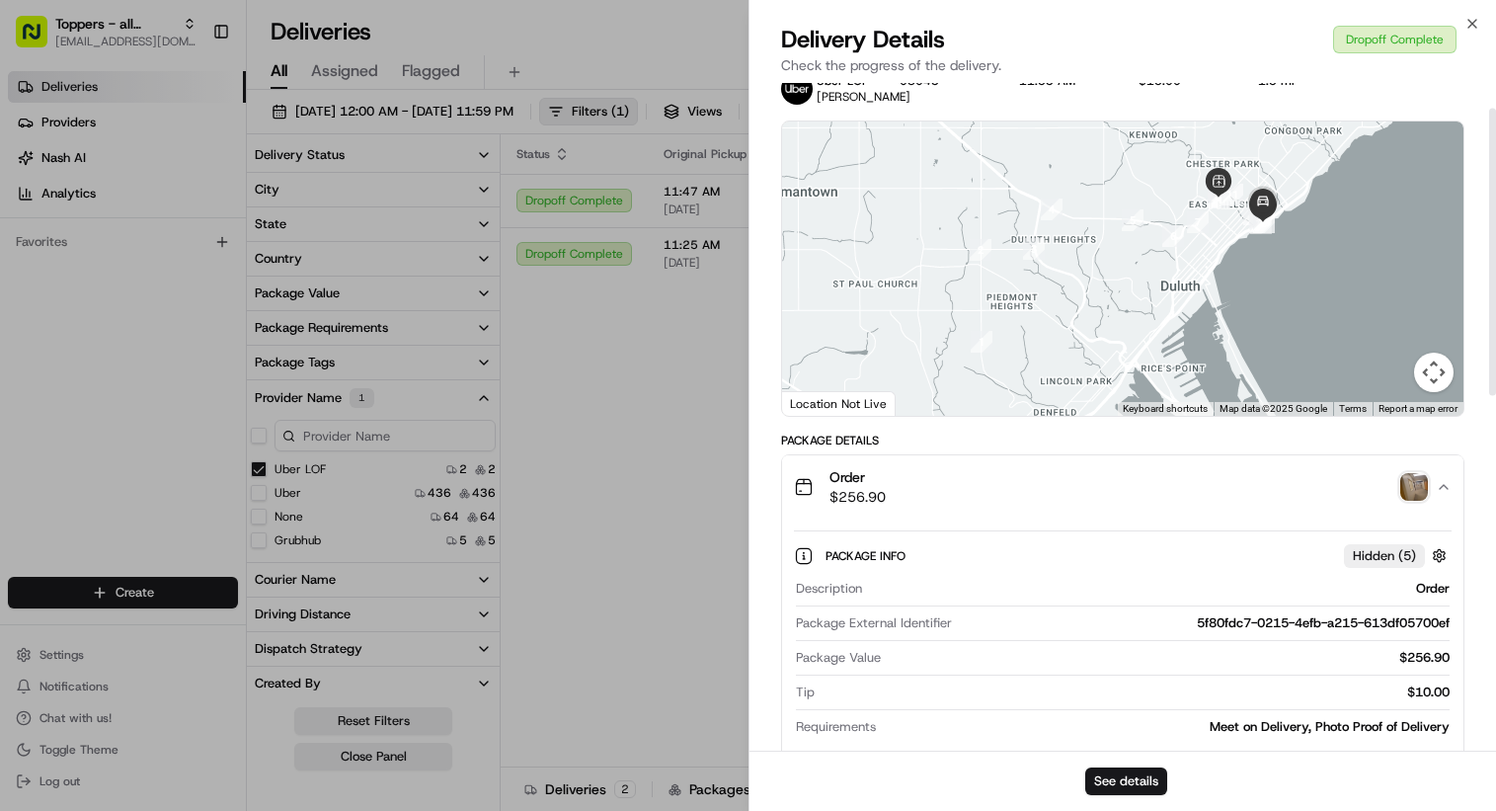
scroll to position [237, 0]
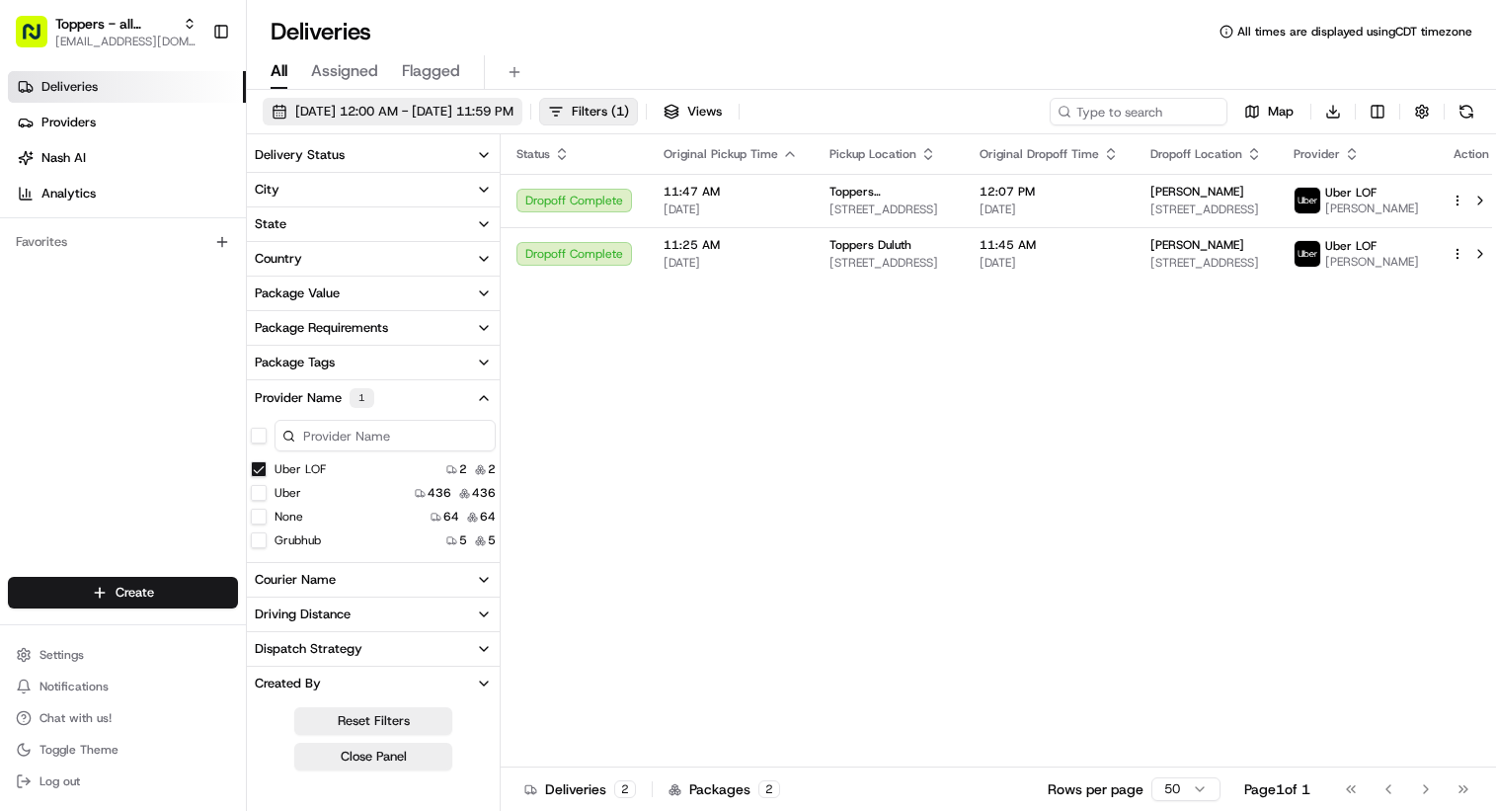
click at [513, 114] on span "[DATE] 12:00 AM - [DATE] 11:59 PM" at bounding box center [404, 112] width 218 height 18
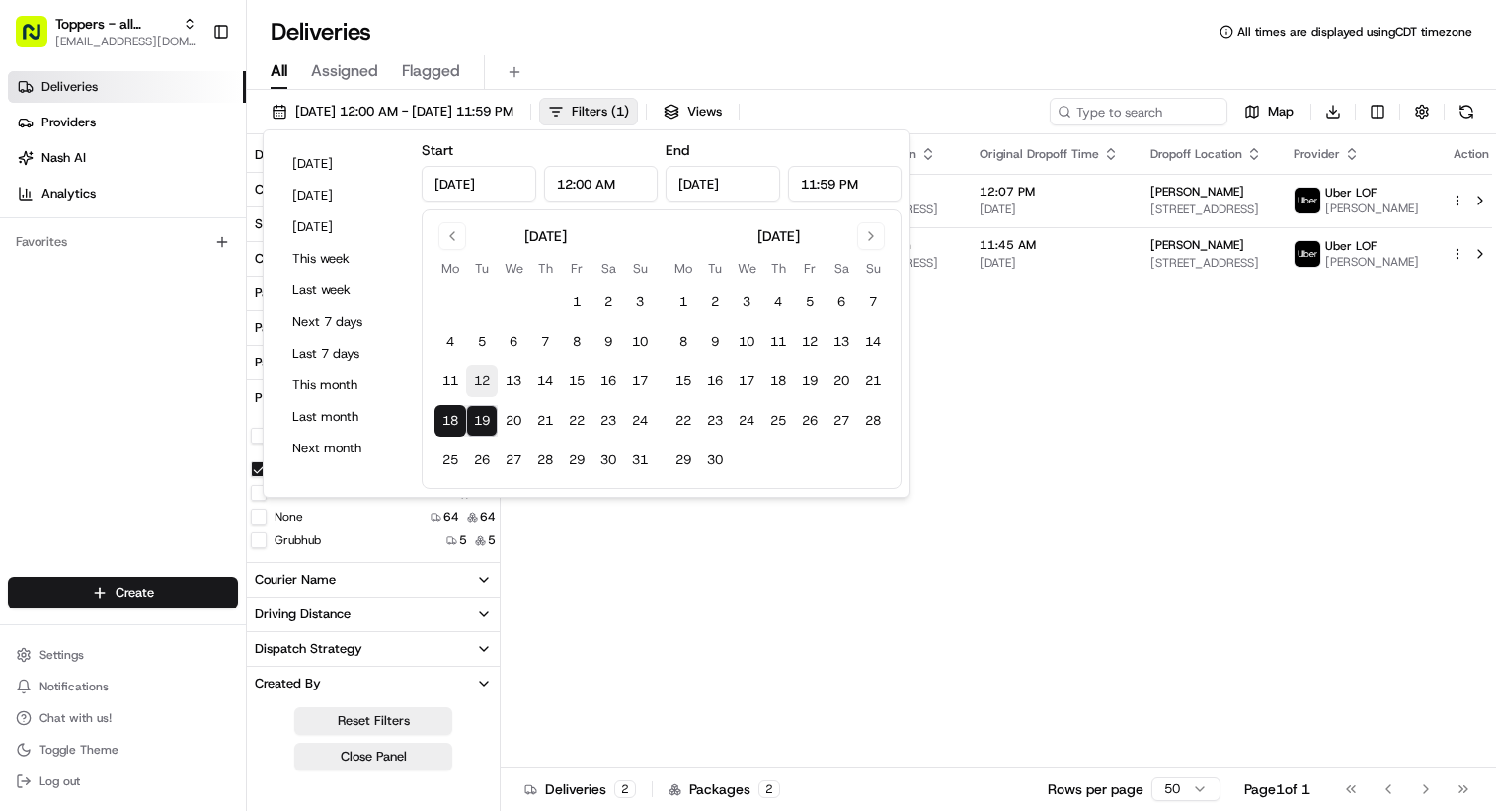
click at [485, 384] on button "12" at bounding box center [482, 381] width 32 height 32
type input "[DATE]"
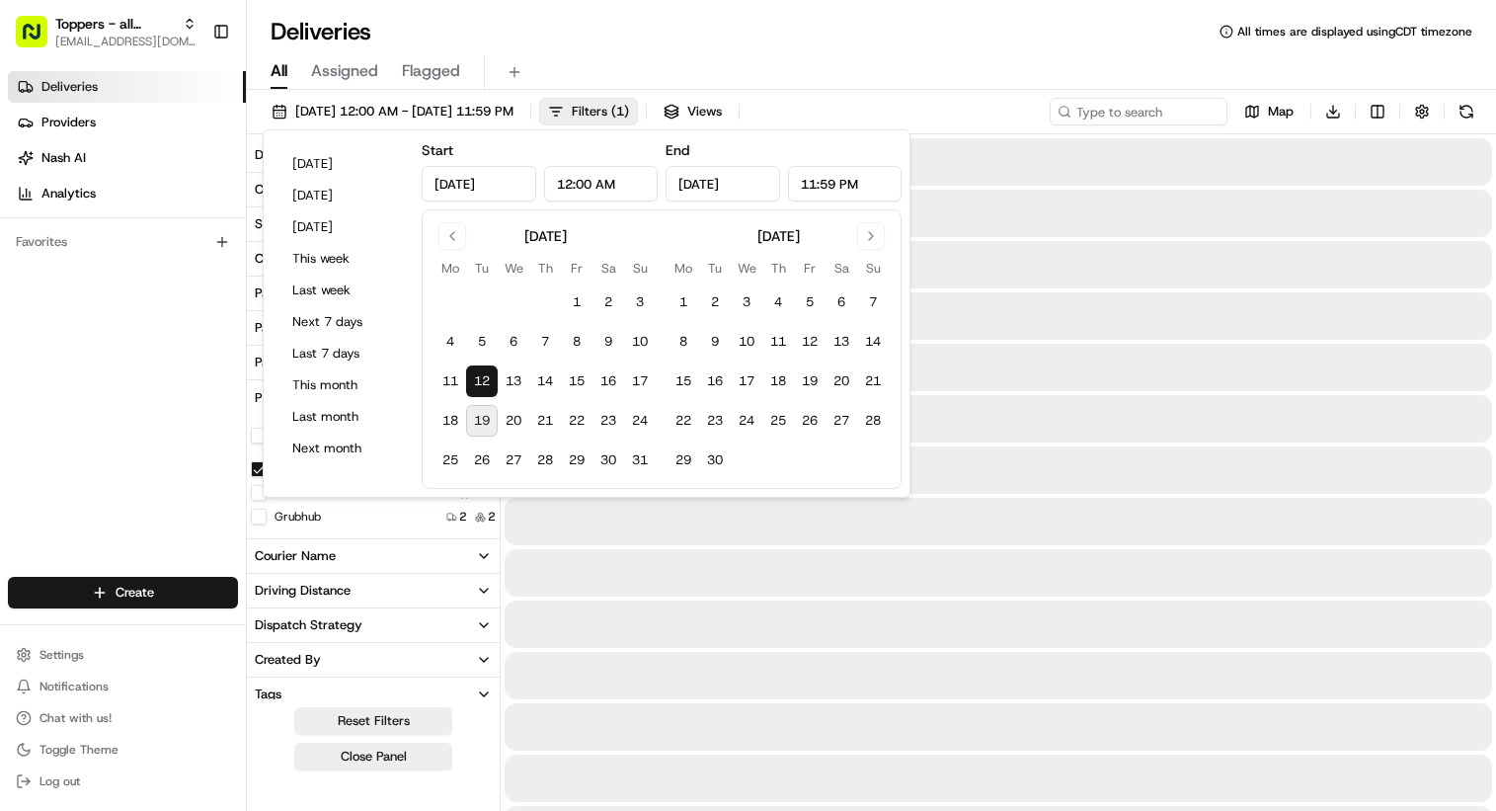
click at [480, 427] on button "19" at bounding box center [482, 421] width 32 height 32
type input "[DATE]"
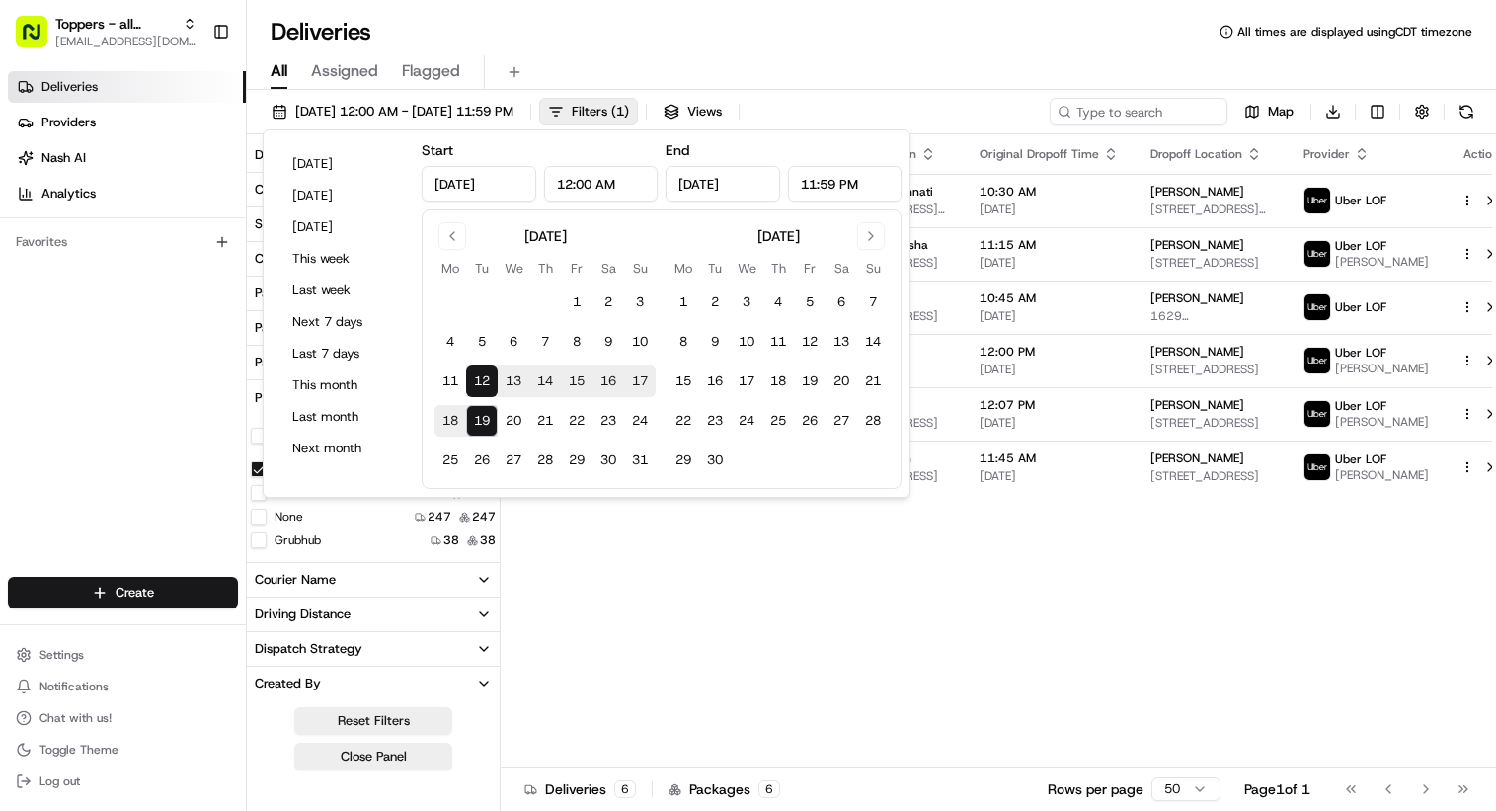
click at [887, 66] on div "All Assigned Flagged" at bounding box center [871, 72] width 1249 height 35
